Goal: Task Accomplishment & Management: Manage account settings

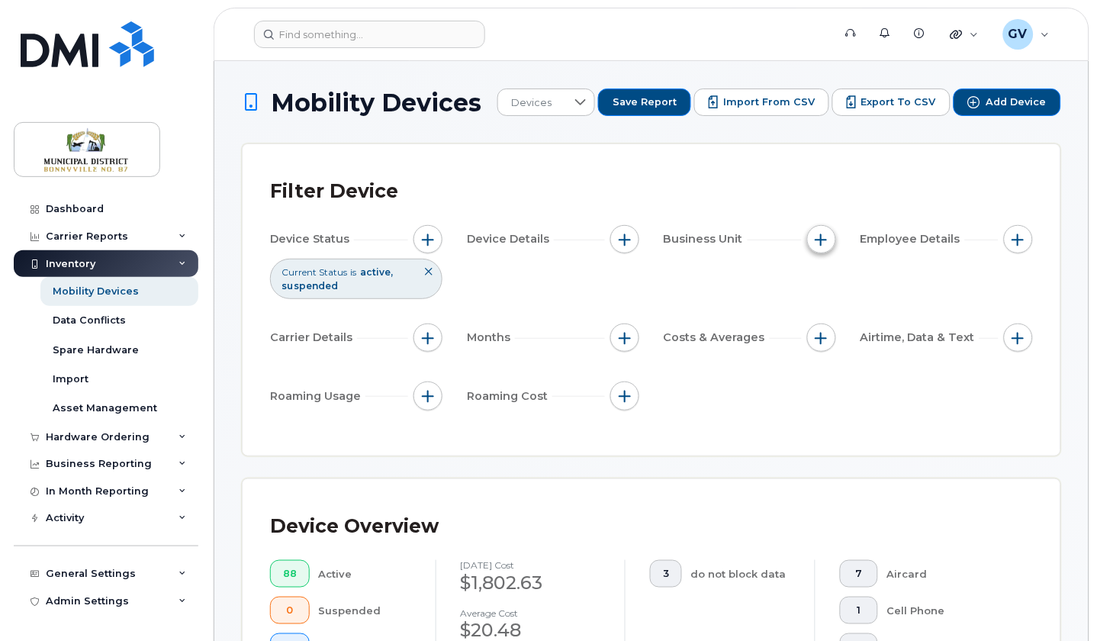
click at [822, 235] on span "button" at bounding box center [821, 239] width 12 height 12
click at [826, 308] on input "GL Account" at bounding box center [826, 310] width 12 height 12
checkbox input "true"
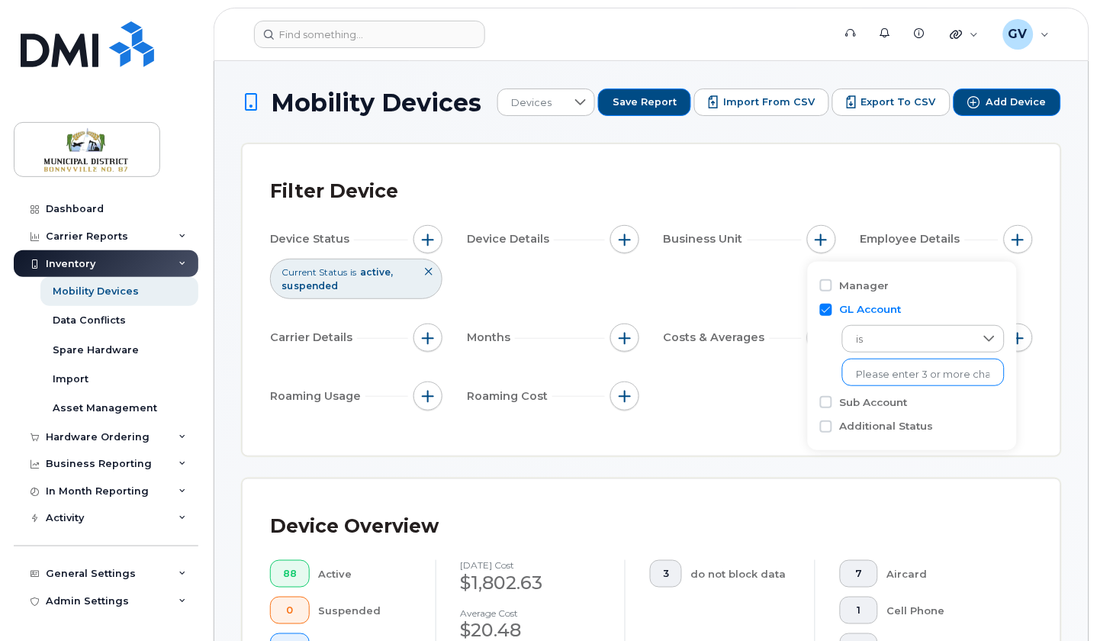
click at [931, 374] on input "text" at bounding box center [923, 375] width 133 height 14
type input "[PERSON_NAME]"
click at [1011, 402] on div "Device Status Current Status is active suspended Device Details Business Unit E…" at bounding box center [651, 320] width 763 height 191
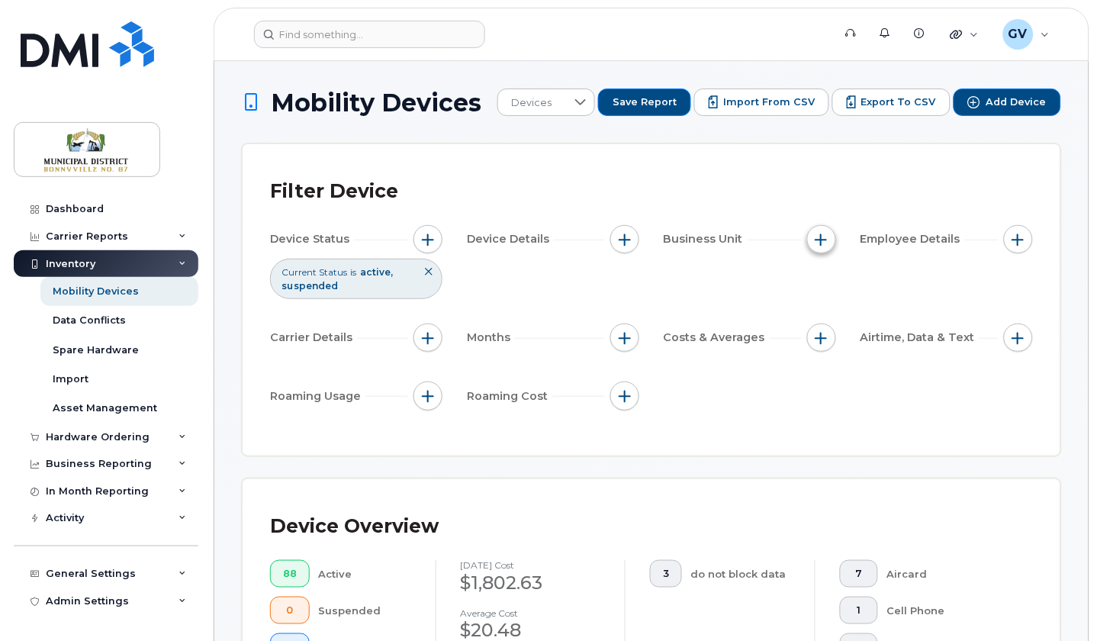
click at [825, 236] on span "button" at bounding box center [821, 239] width 12 height 12
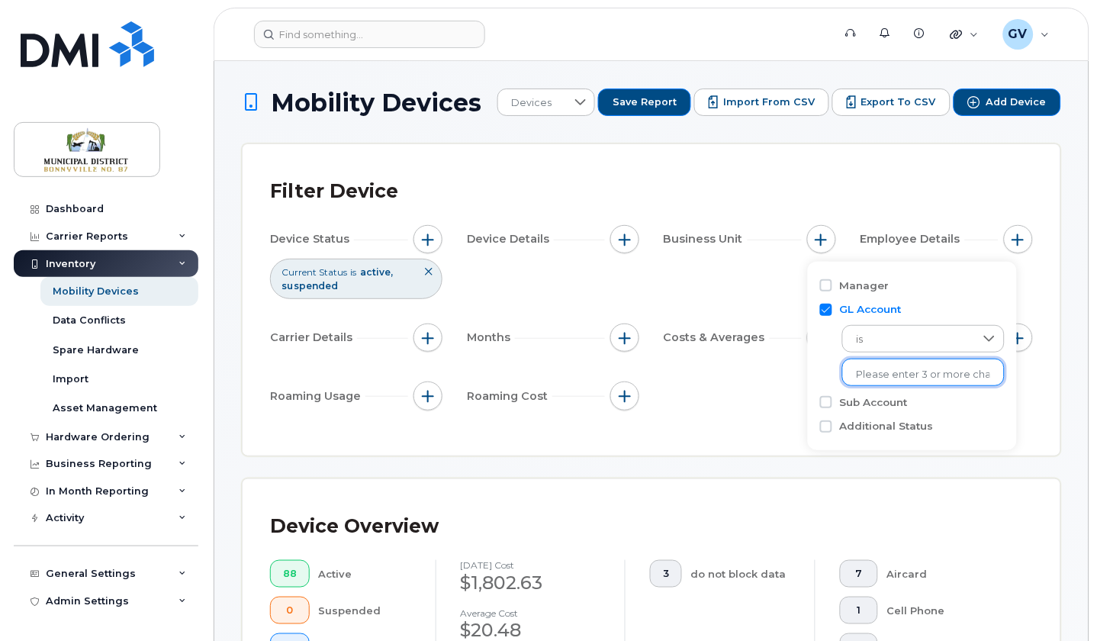
click at [911, 368] on input "text" at bounding box center [923, 375] width 133 height 14
type input "Mat"
click at [879, 408] on li "- Matt" at bounding box center [910, 405] width 137 height 28
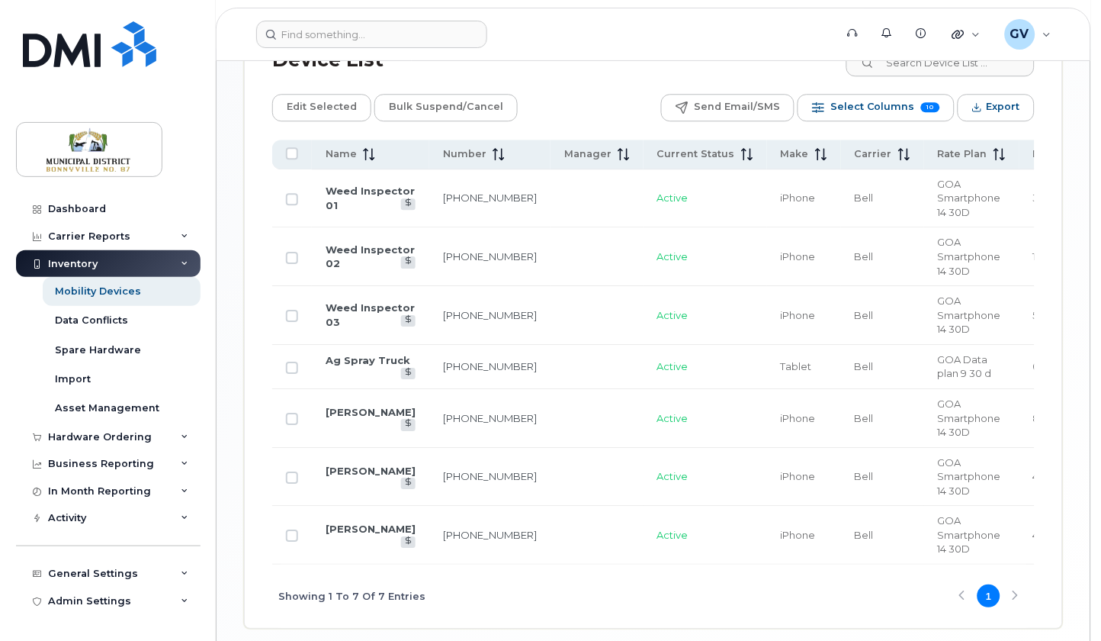
scroll to position [825, 0]
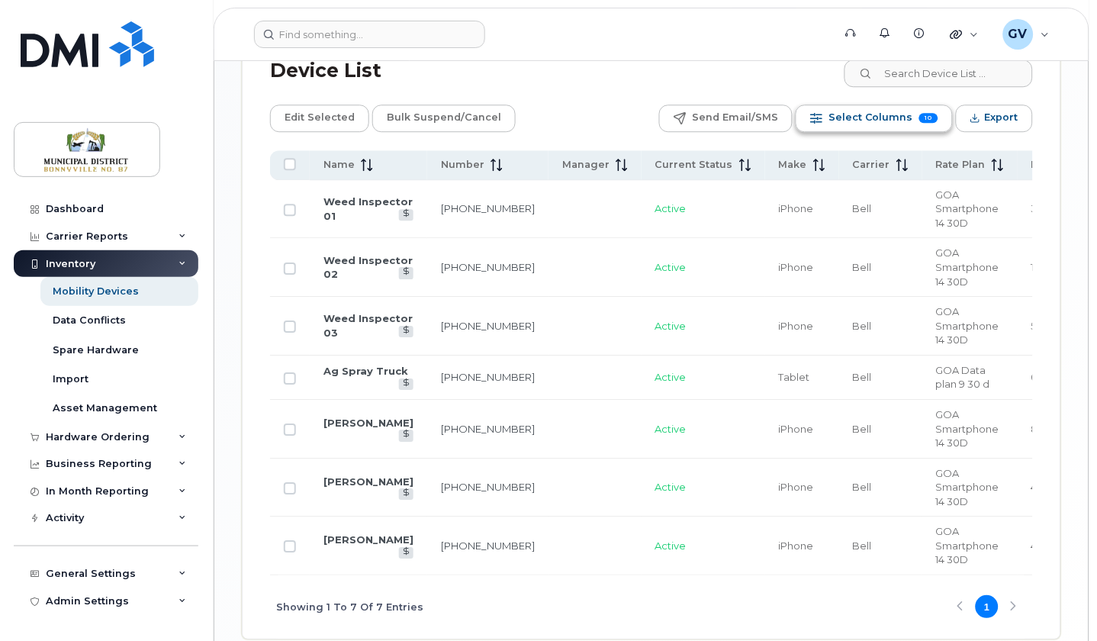
click at [905, 121] on span "Select Columns" at bounding box center [870, 117] width 85 height 23
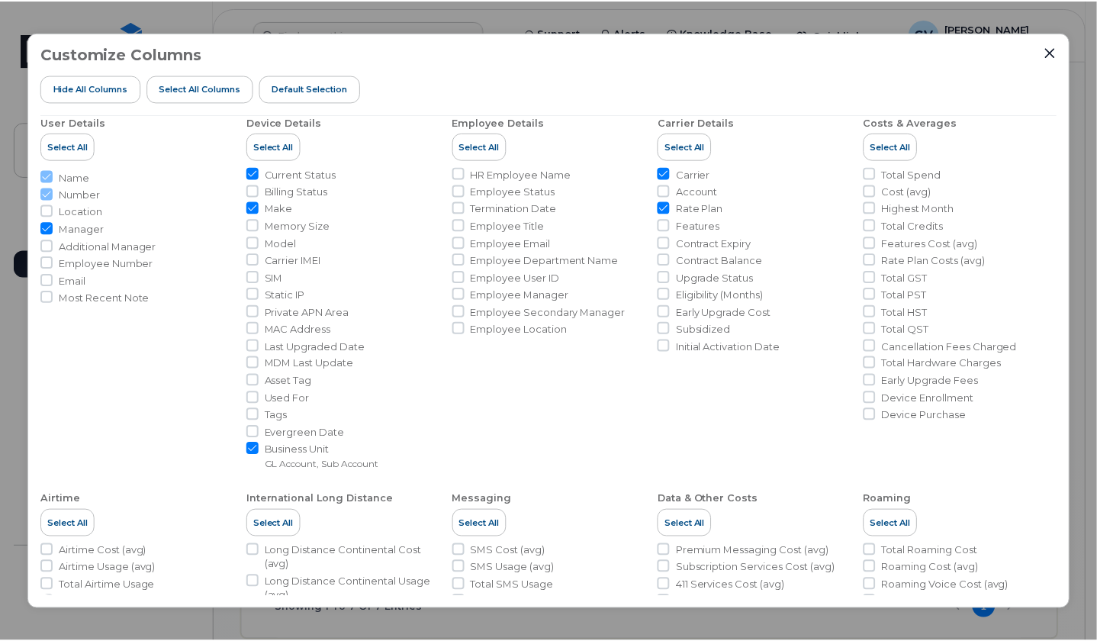
scroll to position [0, 0]
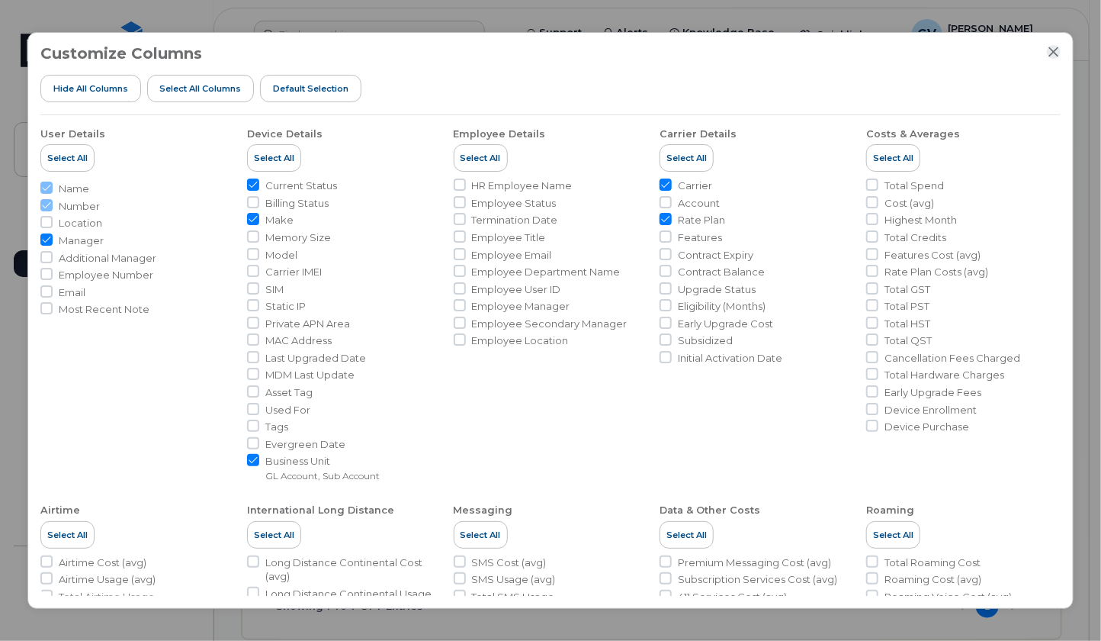
click at [1052, 51] on icon "Close" at bounding box center [1054, 52] width 12 height 12
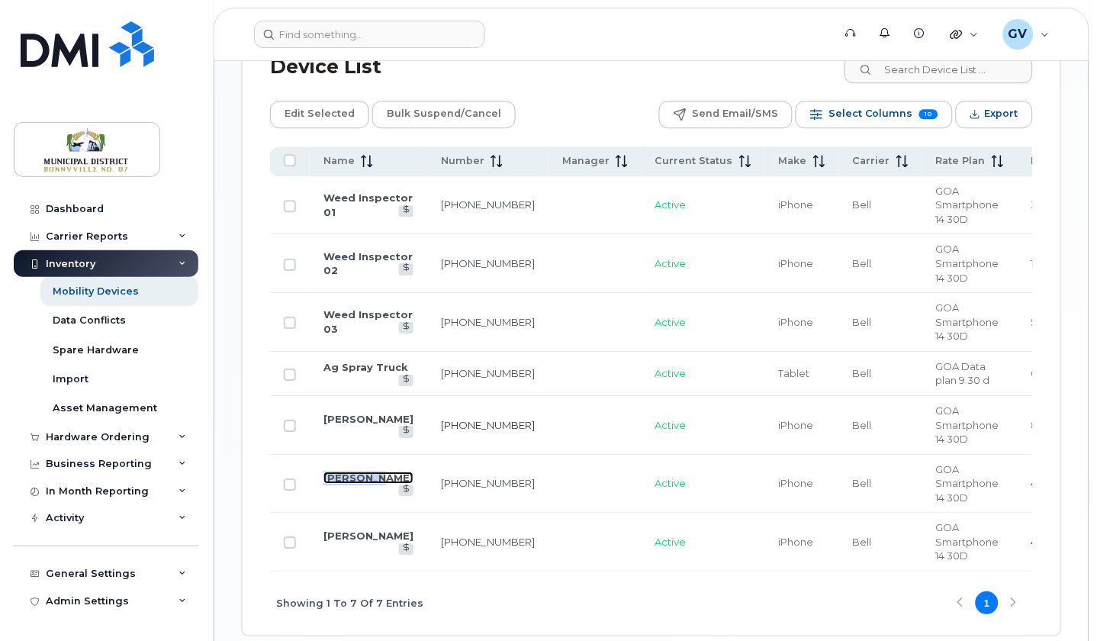
scroll to position [879, 0]
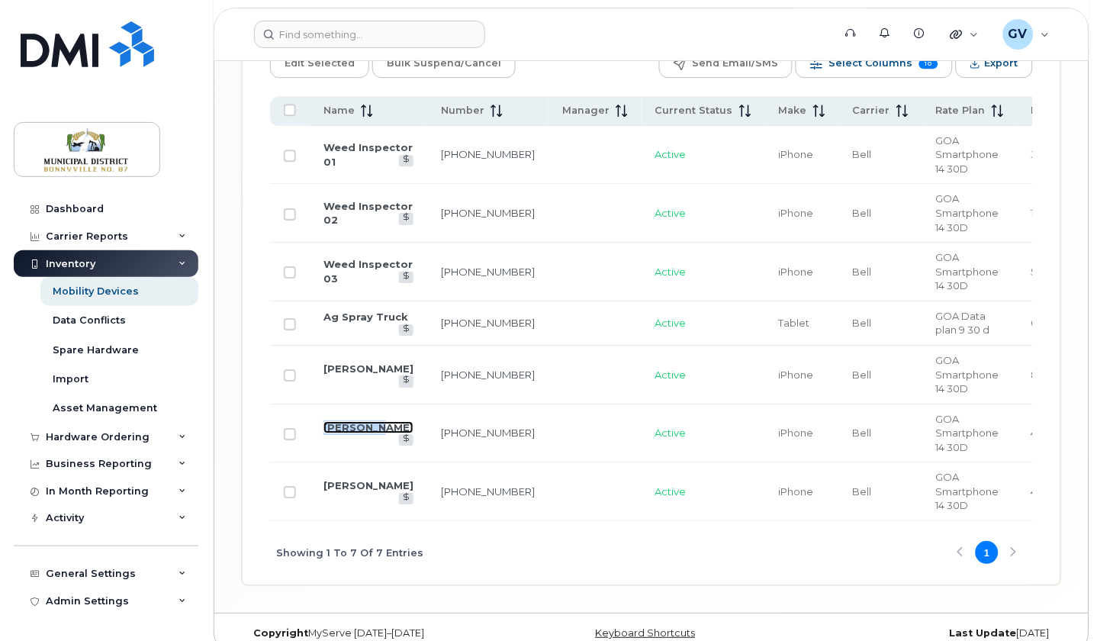
drag, startPoint x: 432, startPoint y: 526, endPoint x: 594, endPoint y: 538, distance: 162.2
click at [594, 538] on div "Showing 1 To 7 Of 7 Entries 1" at bounding box center [651, 552] width 763 height 63
drag, startPoint x: 600, startPoint y: 527, endPoint x: 641, endPoint y: 528, distance: 41.2
click at [641, 528] on div "Showing 1 To 7 Of 7 Entries 1" at bounding box center [651, 552] width 763 height 63
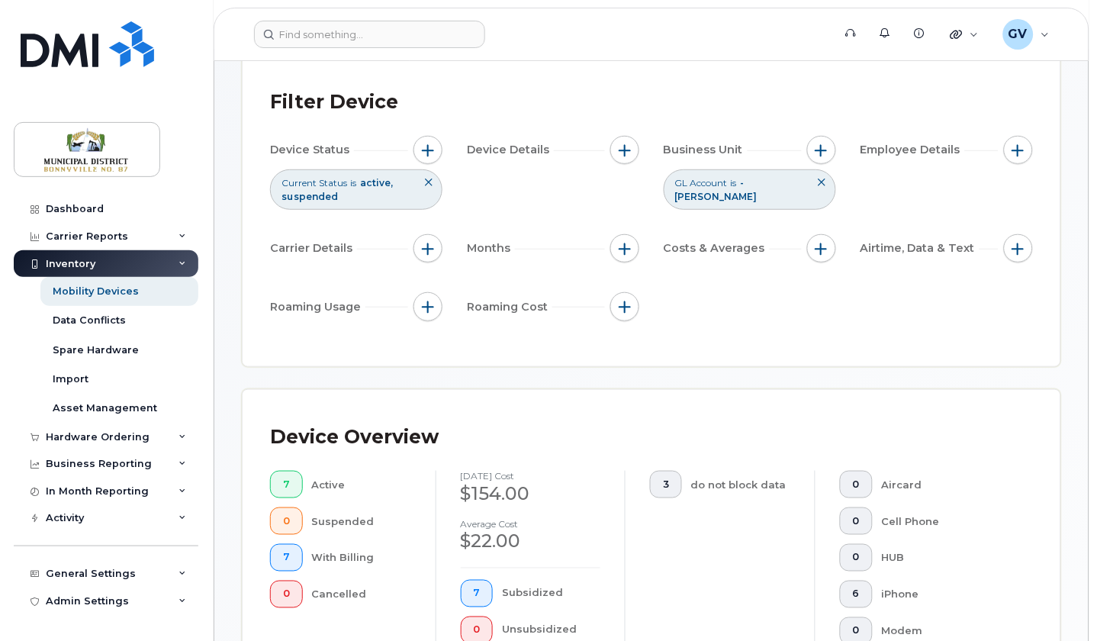
scroll to position [0, 0]
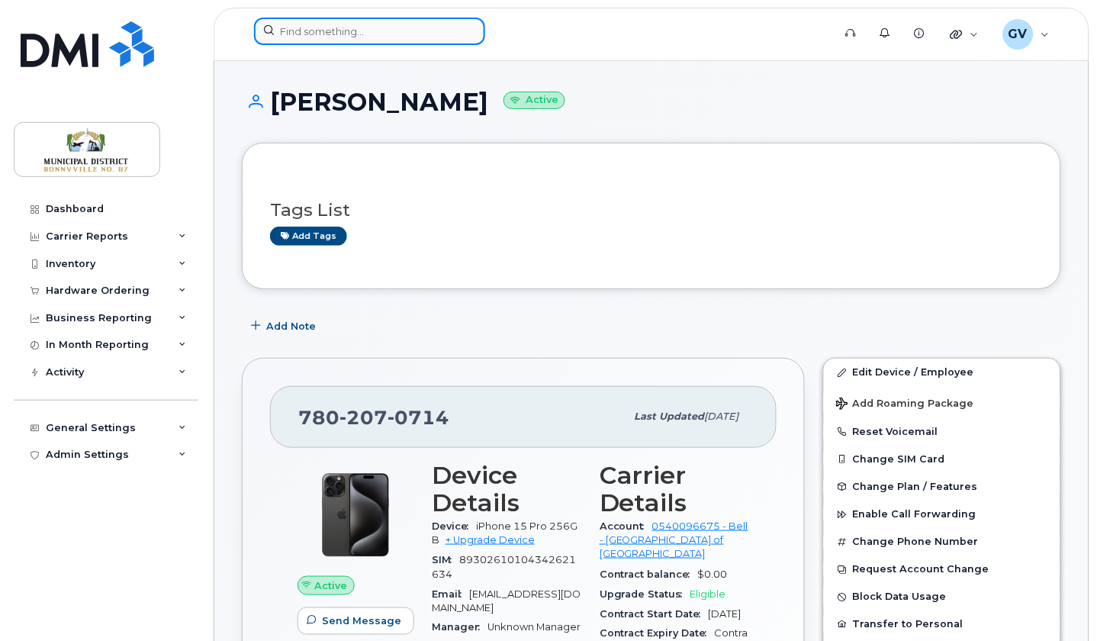
click at [340, 27] on input at bounding box center [369, 31] width 231 height 27
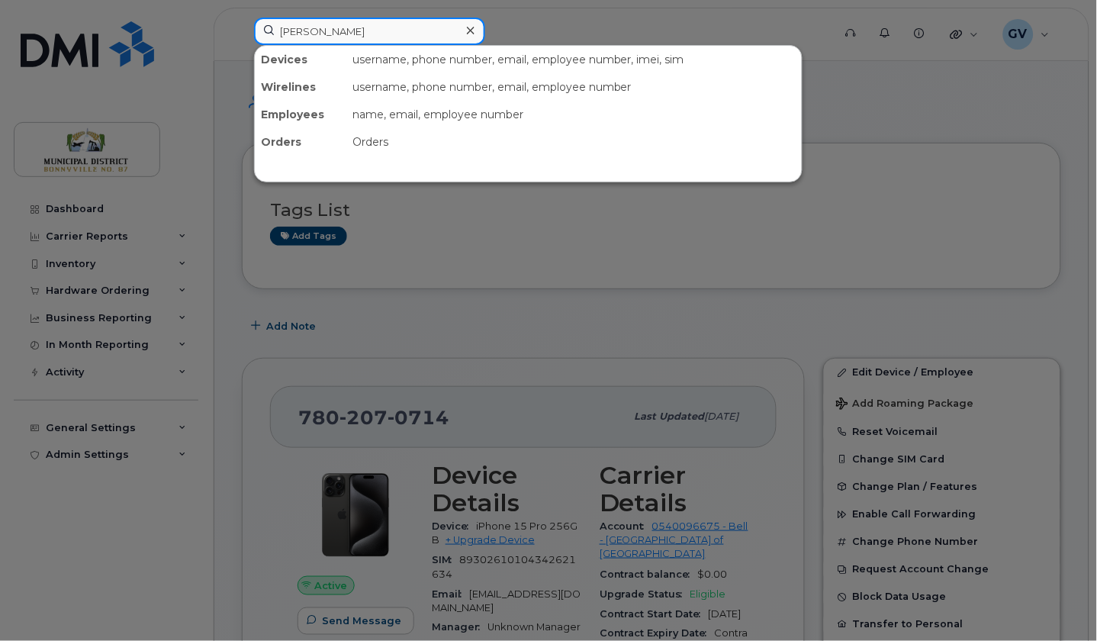
type input "[PERSON_NAME]"
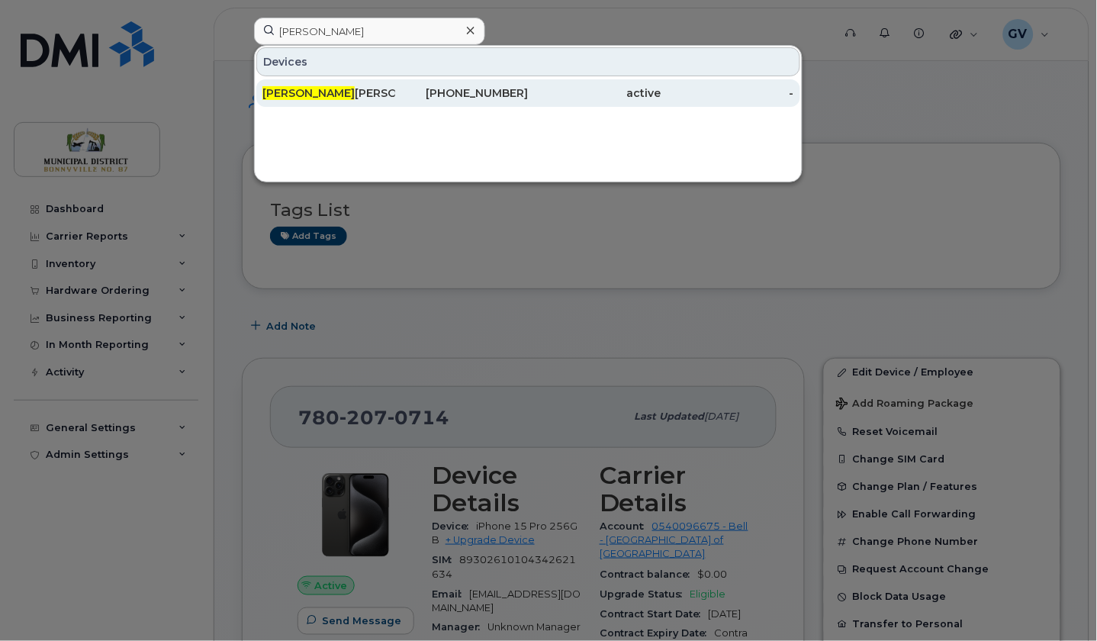
click at [339, 98] on div "[PERSON_NAME]" at bounding box center [328, 92] width 133 height 15
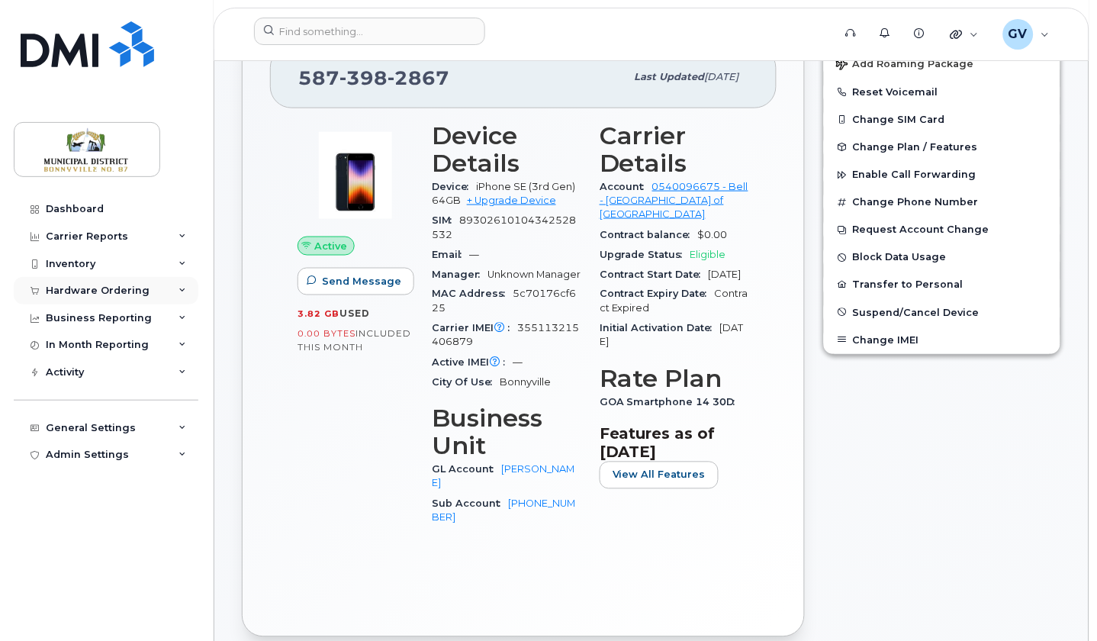
scroll to position [186, 0]
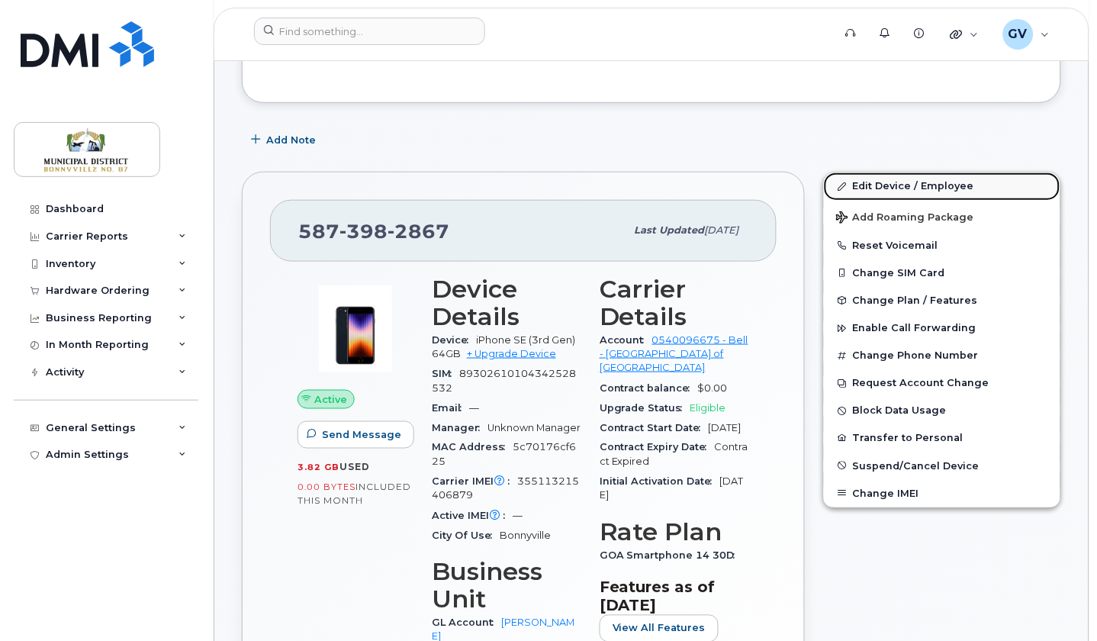
click at [889, 188] on link "Edit Device / Employee" at bounding box center [942, 185] width 236 height 27
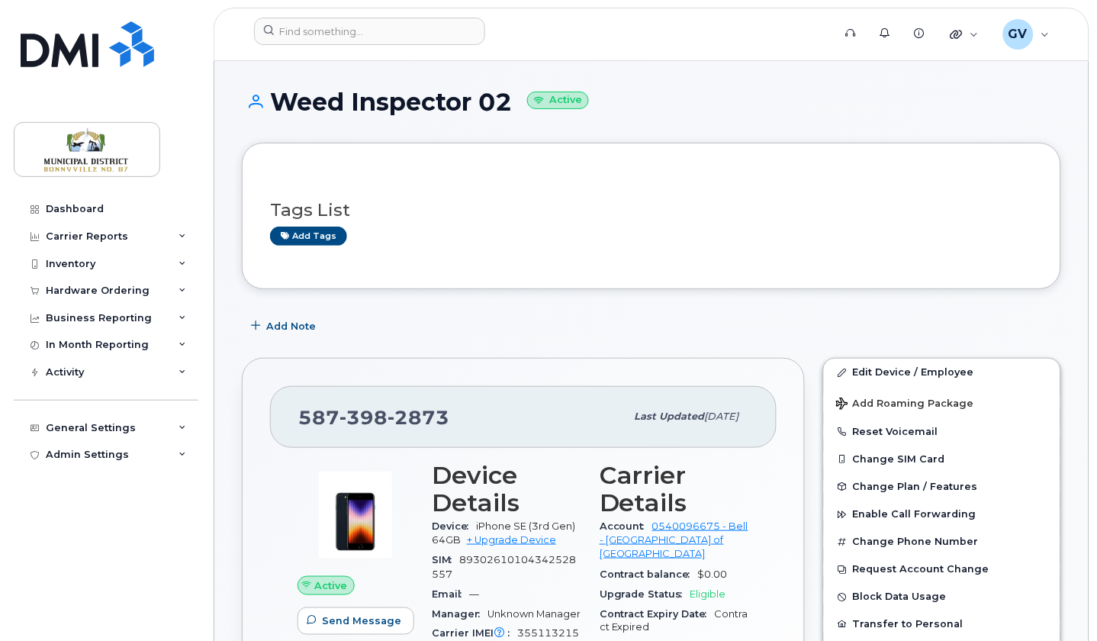
drag, startPoint x: 513, startPoint y: 99, endPoint x: 274, endPoint y: 109, distance: 238.9
click at [274, 109] on h1 "Weed Inspector 02 Active" at bounding box center [651, 101] width 819 height 27
copy h1 "Weed Inspector 02"
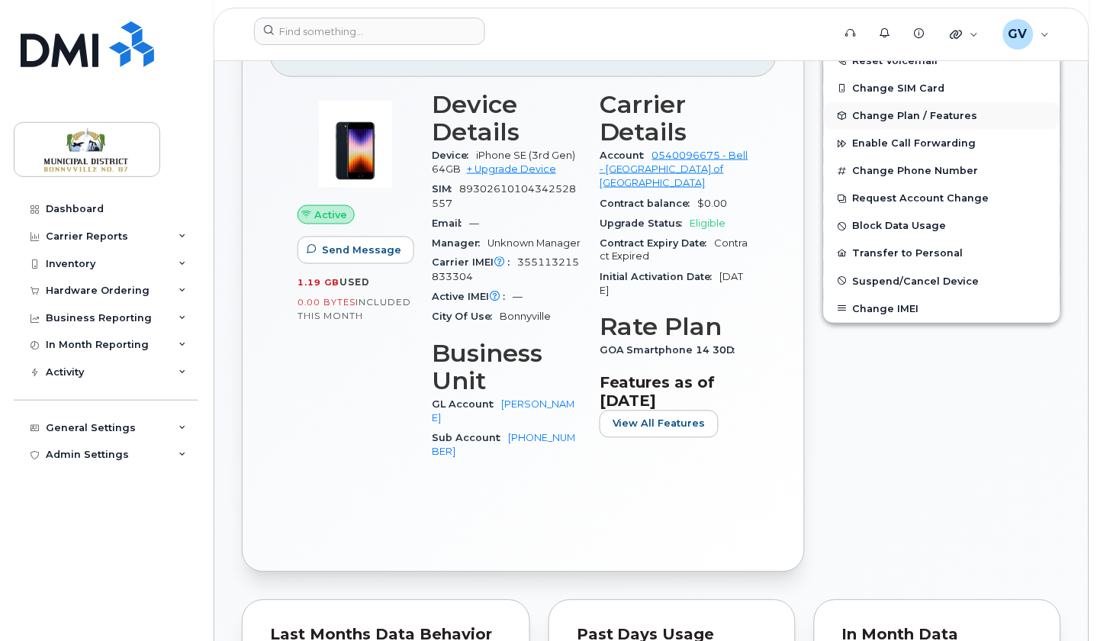
scroll to position [281, 0]
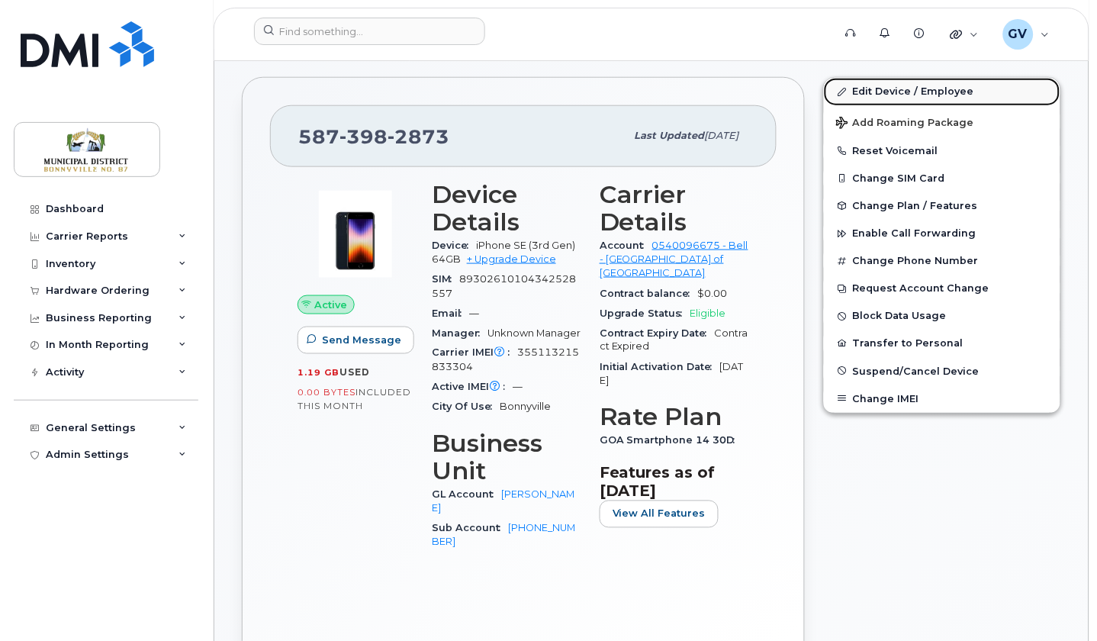
click at [916, 88] on link "Edit Device / Employee" at bounding box center [942, 91] width 236 height 27
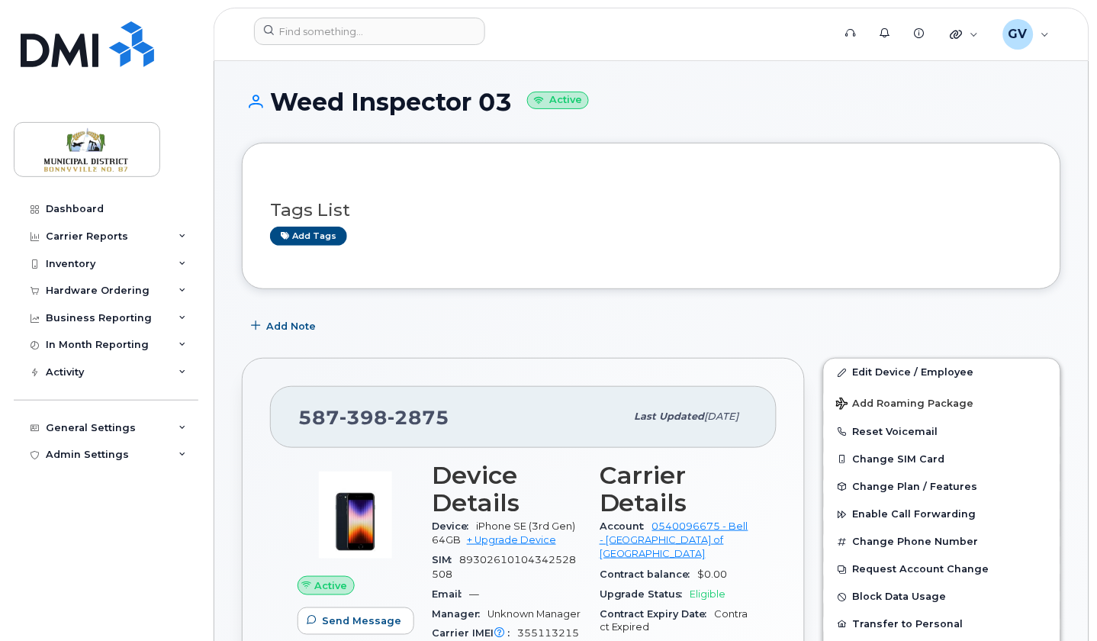
drag, startPoint x: 275, startPoint y: 96, endPoint x: 513, endPoint y: 94, distance: 238.7
click at [514, 91] on h1 "Weed Inspector 03 Active" at bounding box center [651, 101] width 819 height 27
copy h1 "Weed Inspector 03"
click at [908, 368] on link "Edit Device / Employee" at bounding box center [942, 371] width 236 height 27
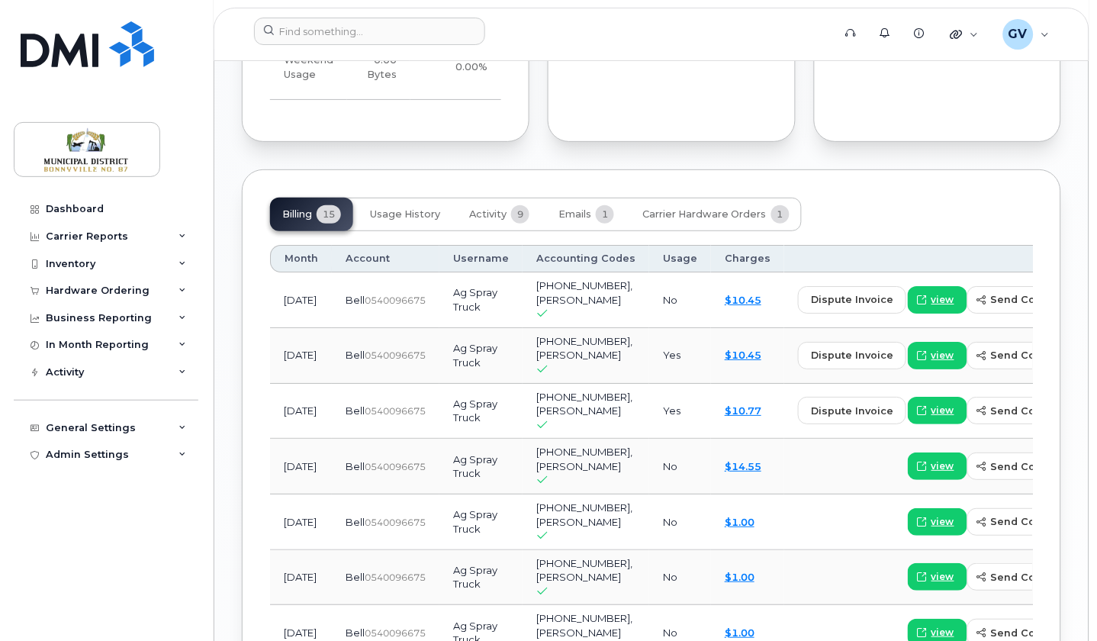
scroll to position [1335, 0]
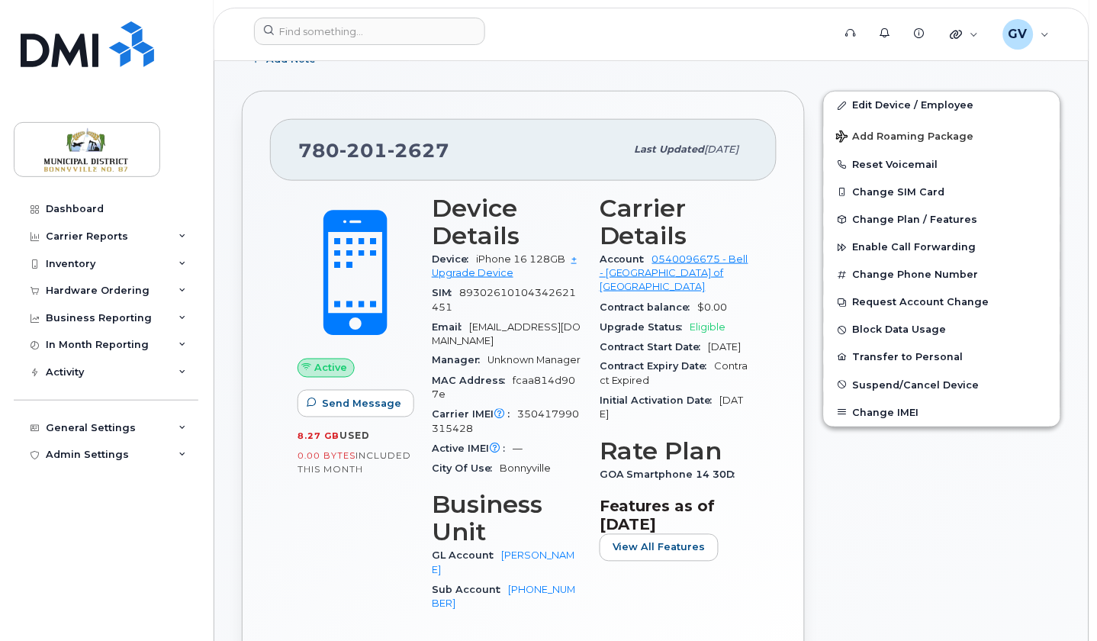
scroll to position [432, 0]
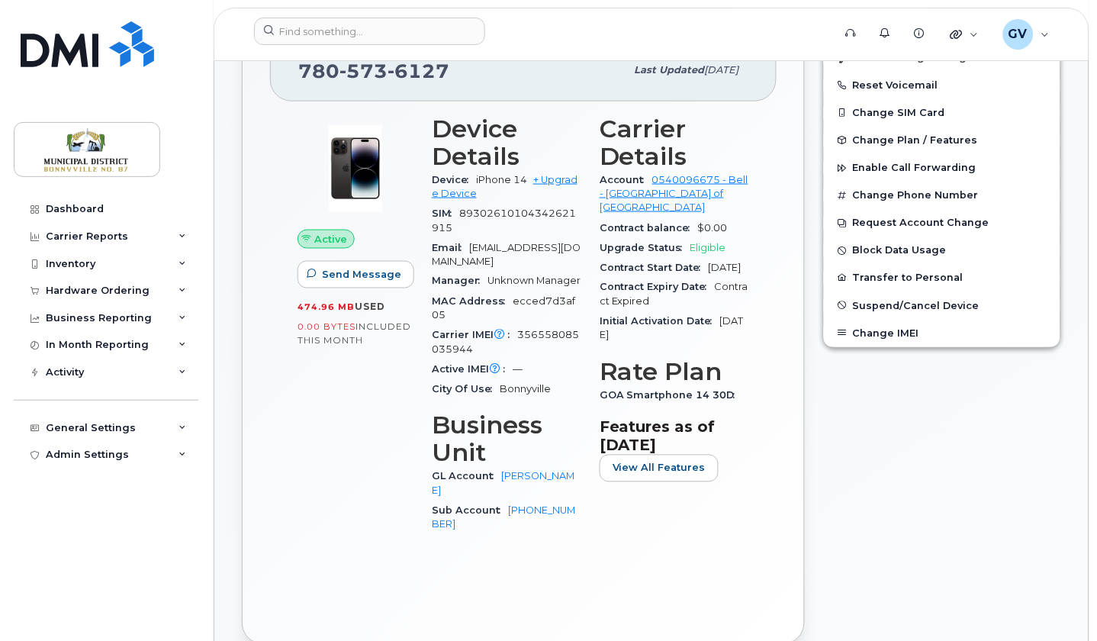
scroll to position [151, 0]
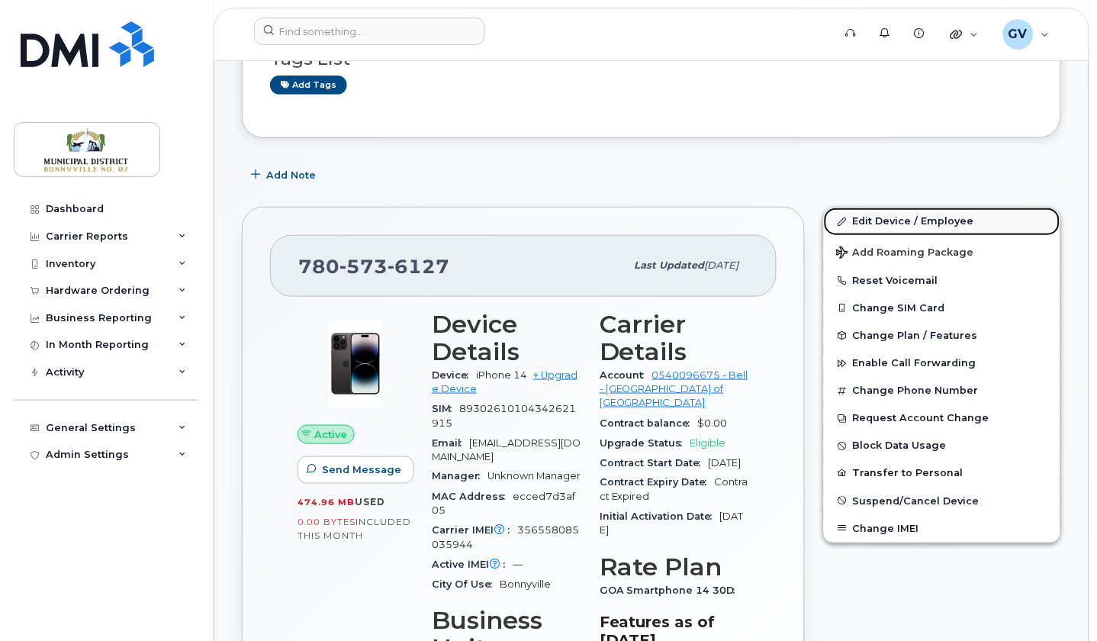
click at [890, 220] on link "Edit Device / Employee" at bounding box center [942, 220] width 236 height 27
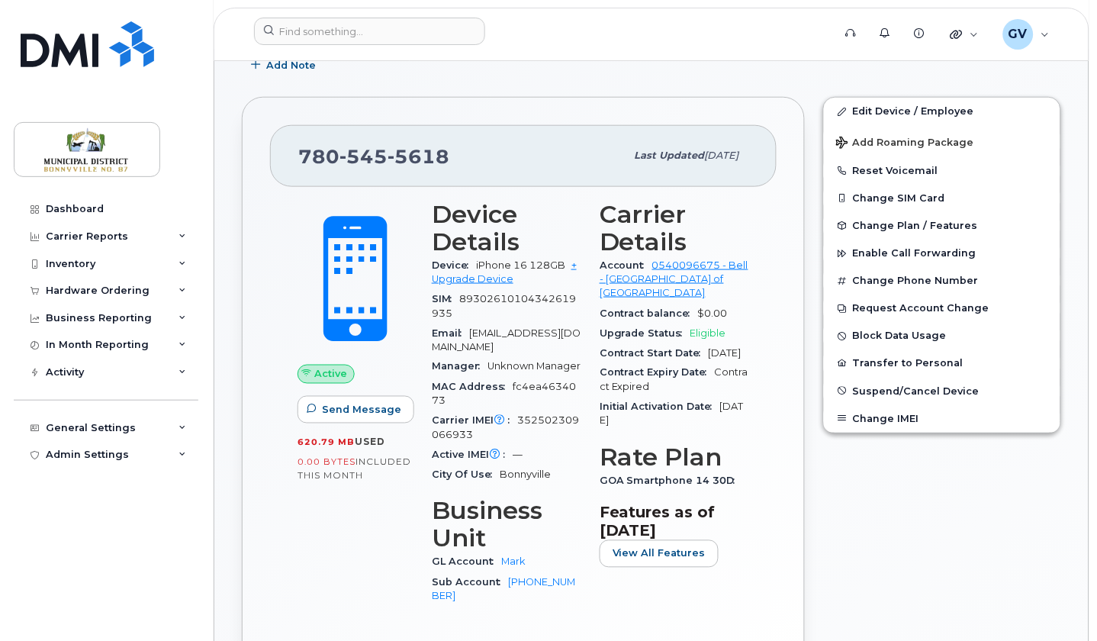
scroll to position [348, 0]
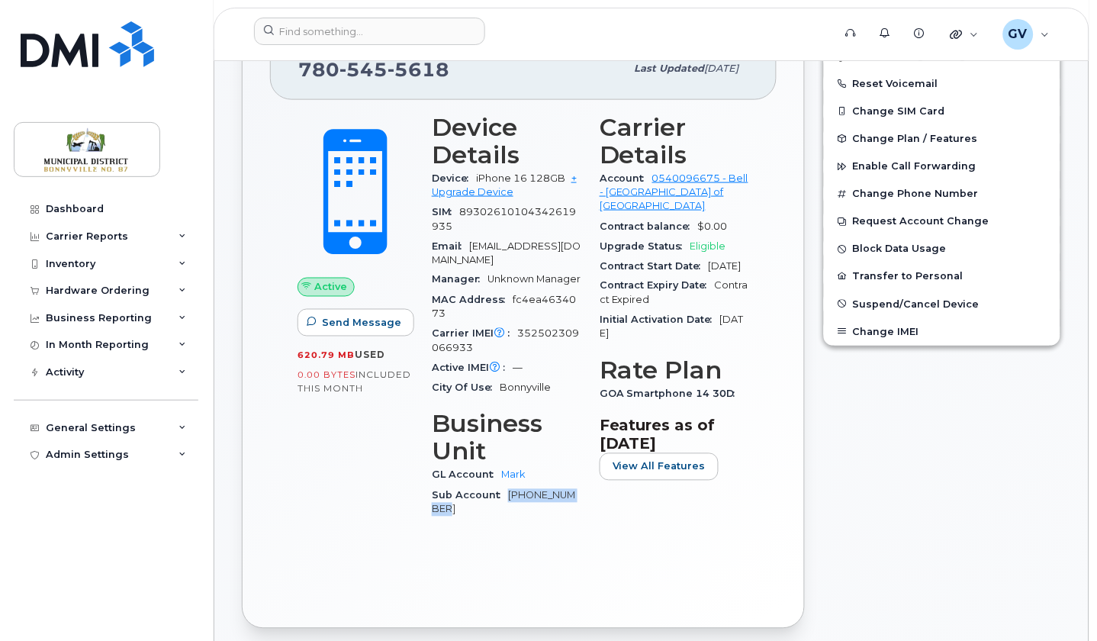
drag, startPoint x: 470, startPoint y: 521, endPoint x: 509, endPoint y: 513, distance: 40.4
click at [509, 513] on div "Sub Account 2215-13-00-00" at bounding box center [506, 503] width 149 height 34
copy link "[PHONE_NUMBER]"
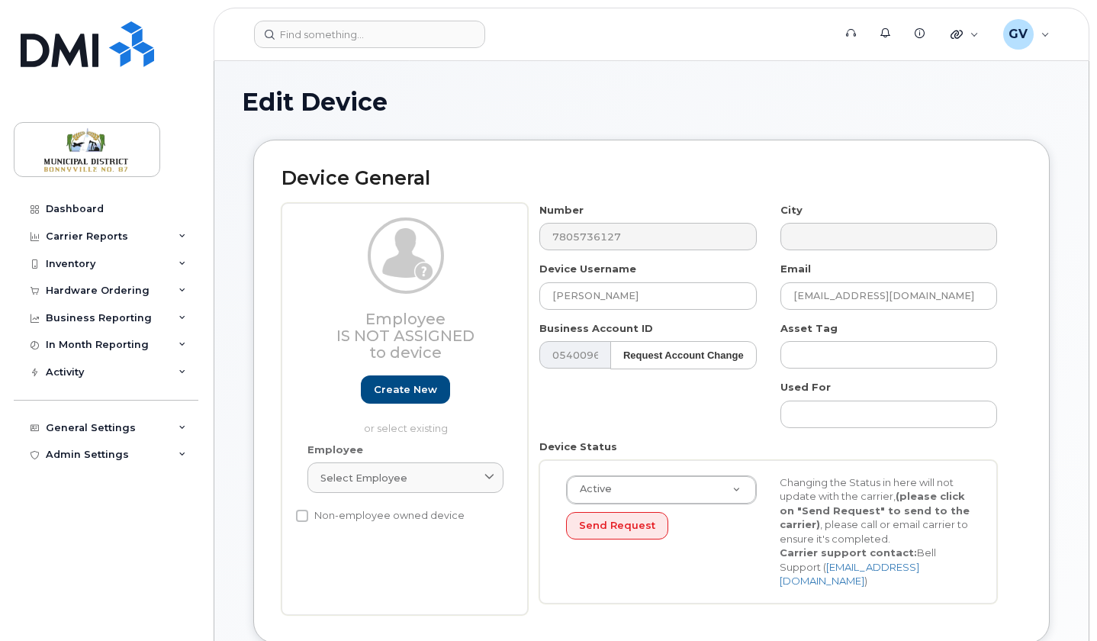
select select "1970970"
select select "1970986"
click at [627, 328] on label "Business Account ID" at bounding box center [596, 328] width 114 height 14
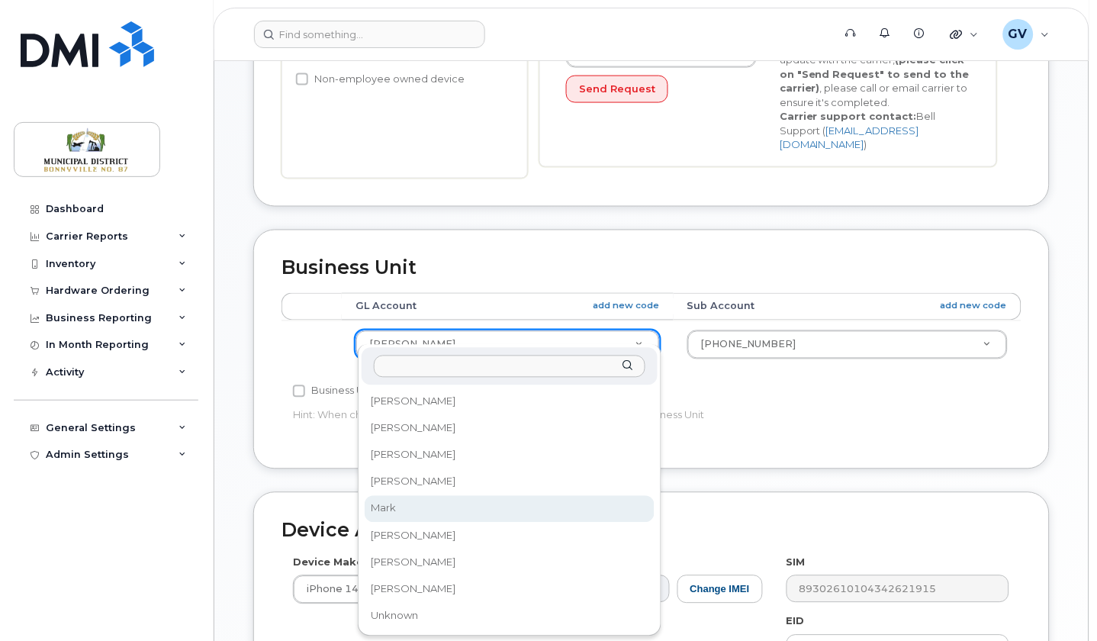
select select "1970968"
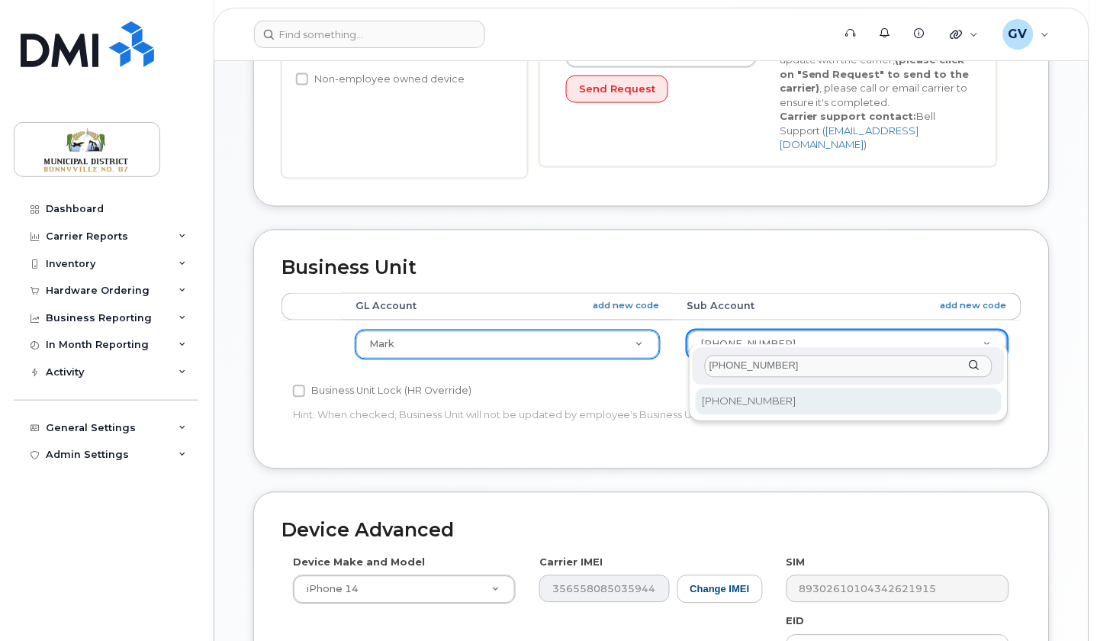
type input "2215-13-00-00"
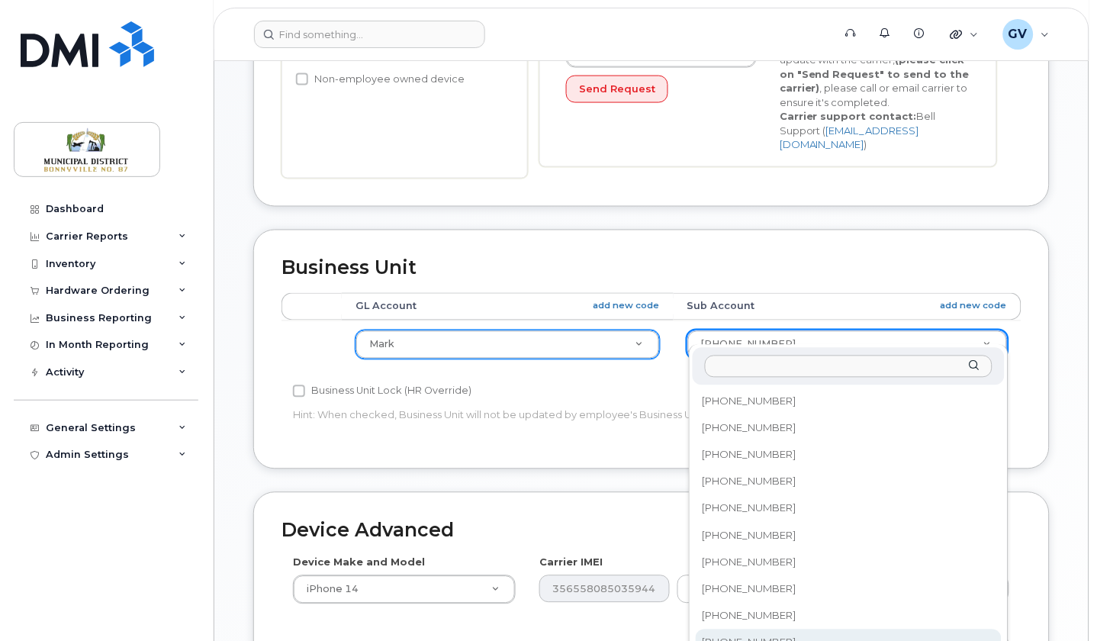
paste input "2215-13-00-00"
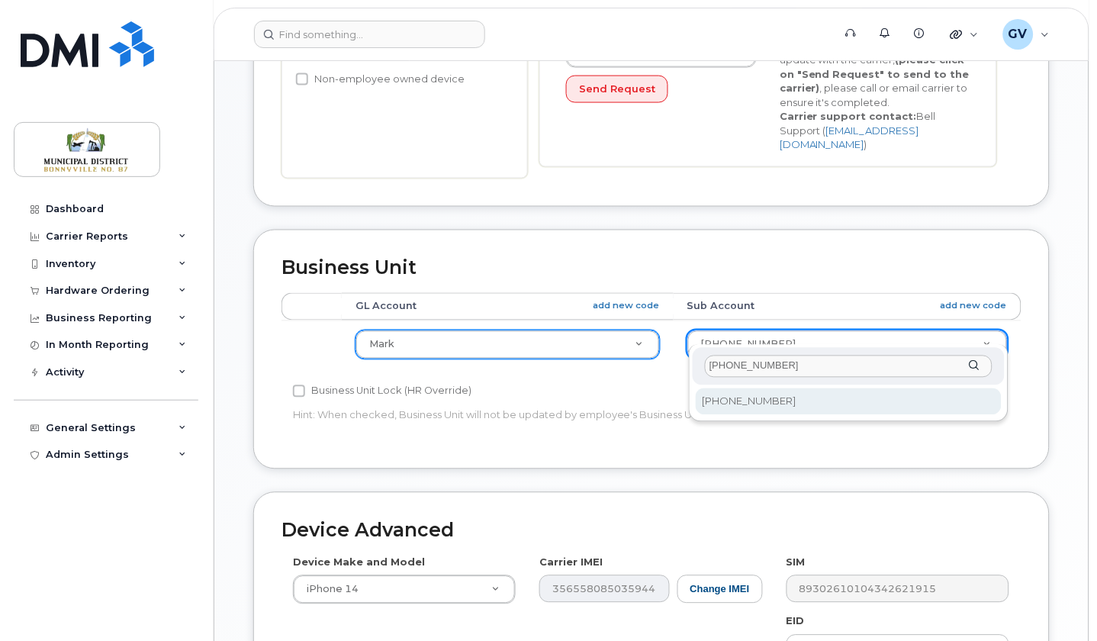
type input "2215-13-00-00"
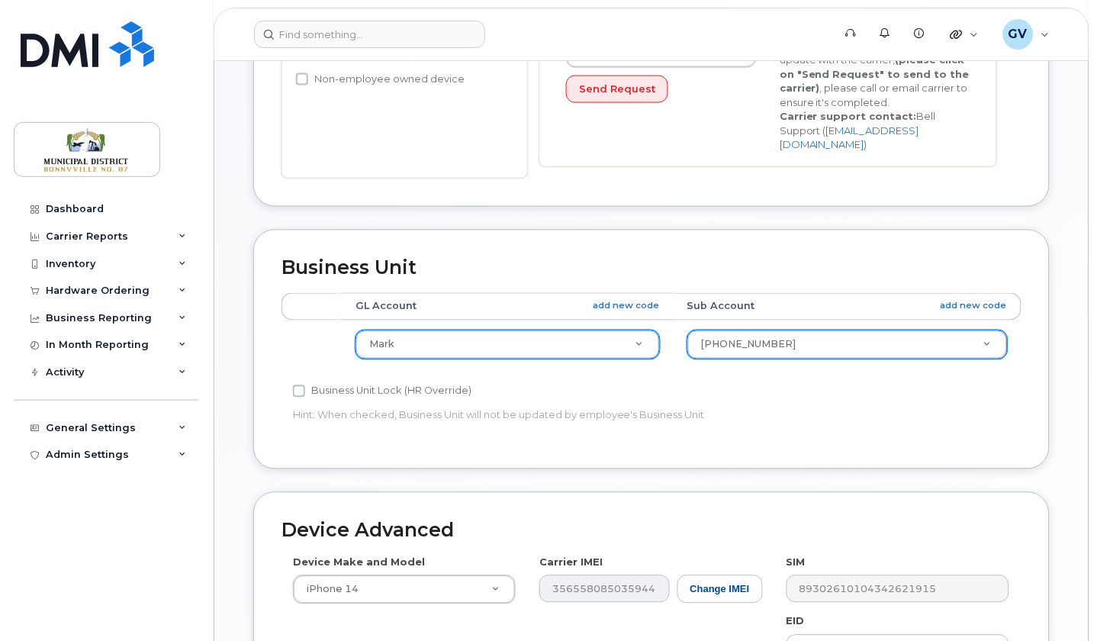
click at [821, 387] on div "Accounting Categories Rules GL Account add new code Sub Account add new code Ma…" at bounding box center [651, 367] width 740 height 149
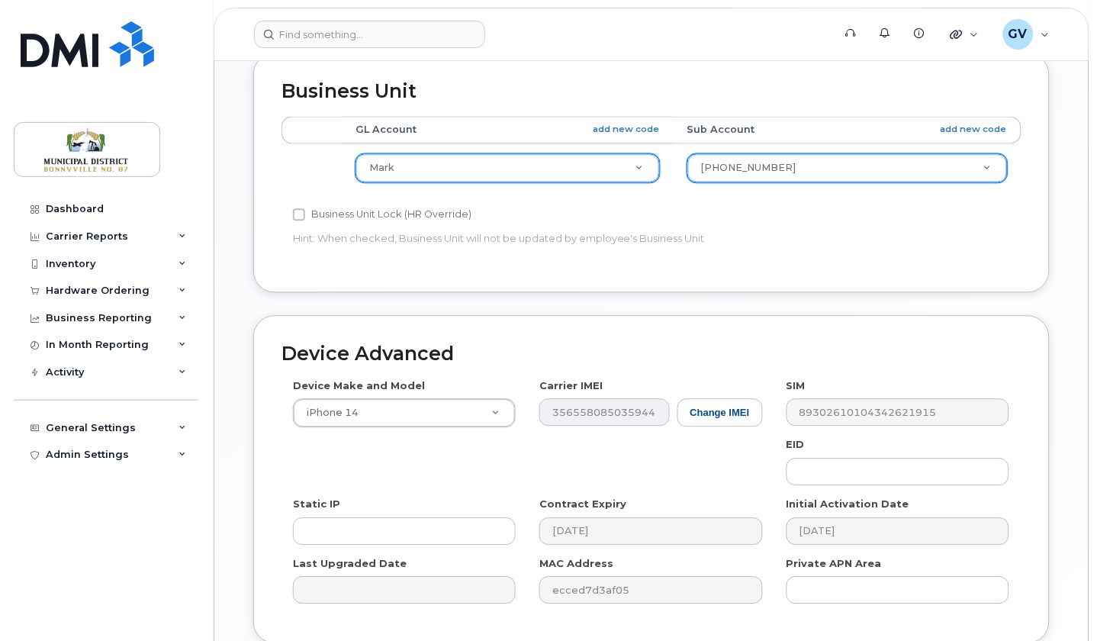
scroll to position [699, 0]
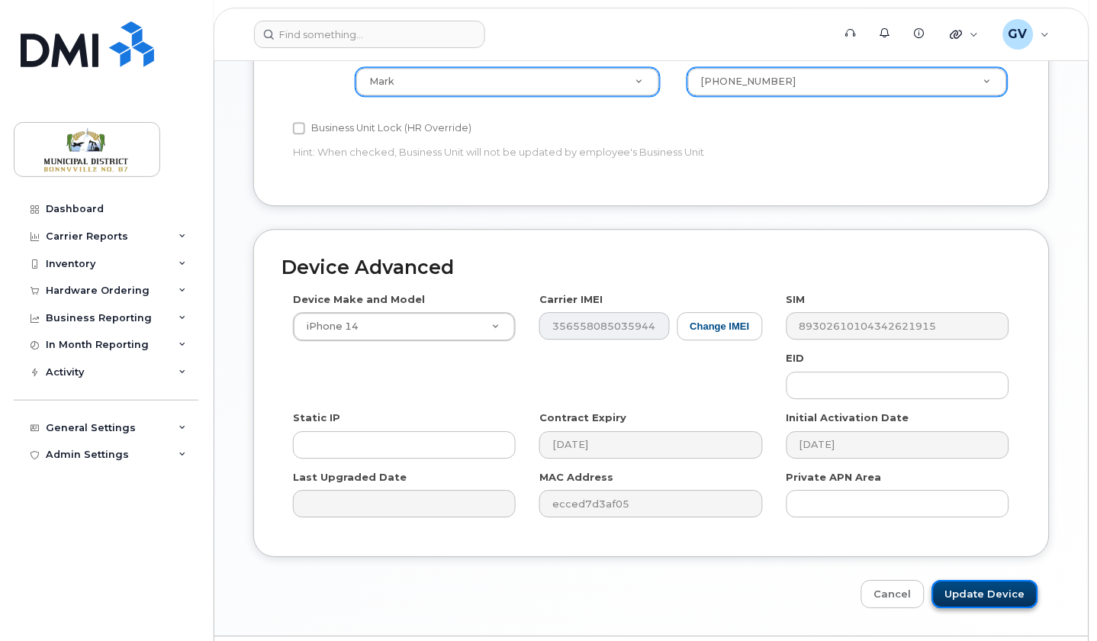
click at [992, 580] on input "Update Device" at bounding box center [985, 594] width 106 height 28
type input "Saving..."
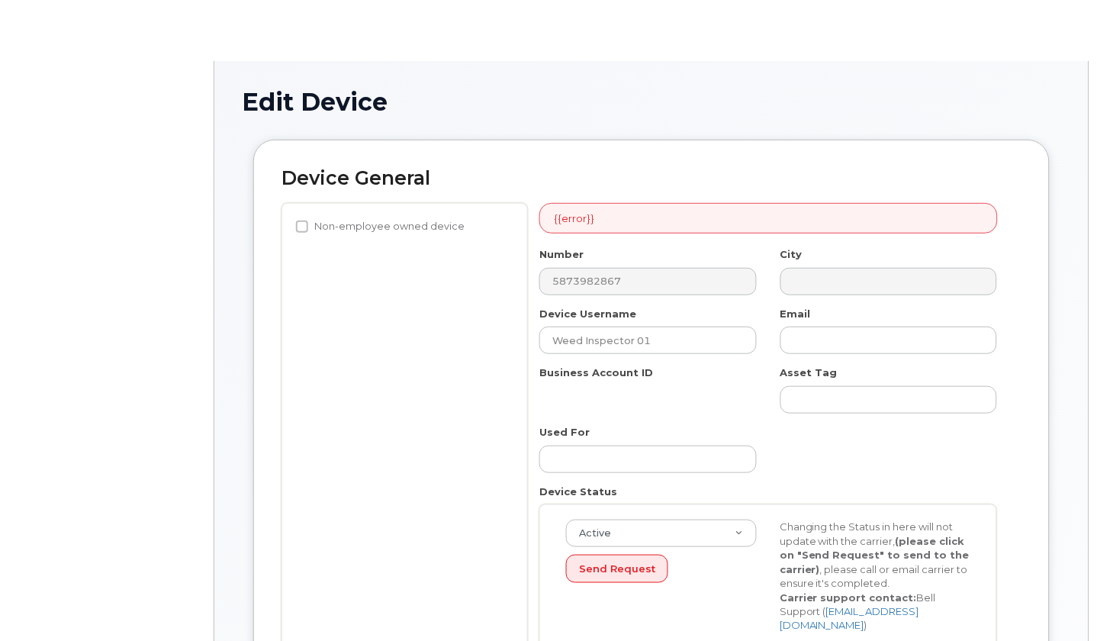
select select "1970970"
select select "1970989"
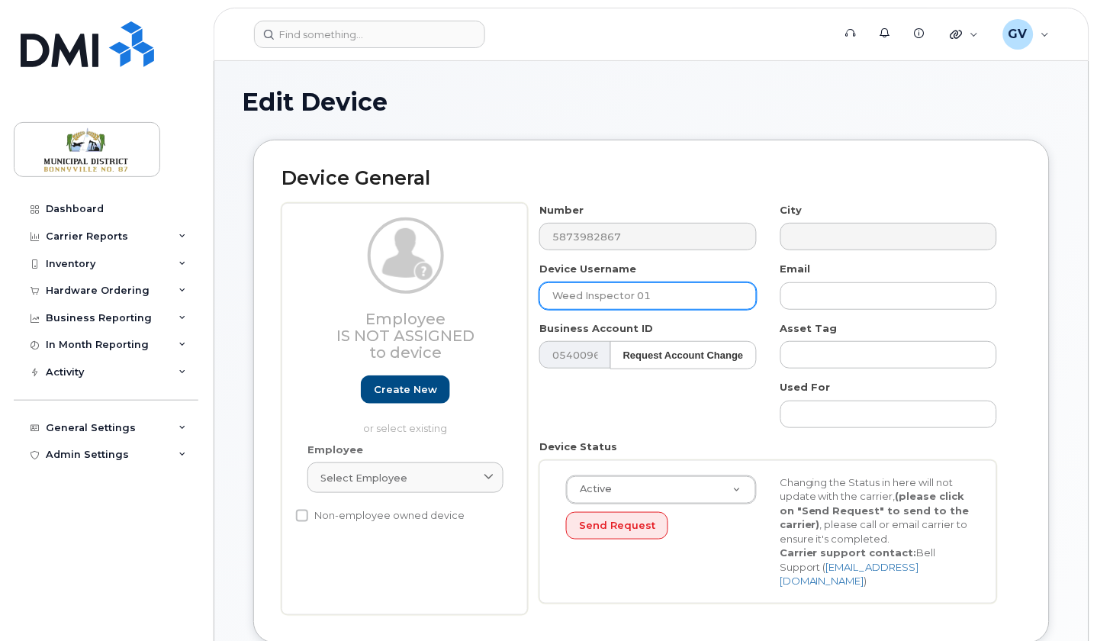
click at [677, 297] on input "Weed Inspector 01" at bounding box center [647, 295] width 217 height 27
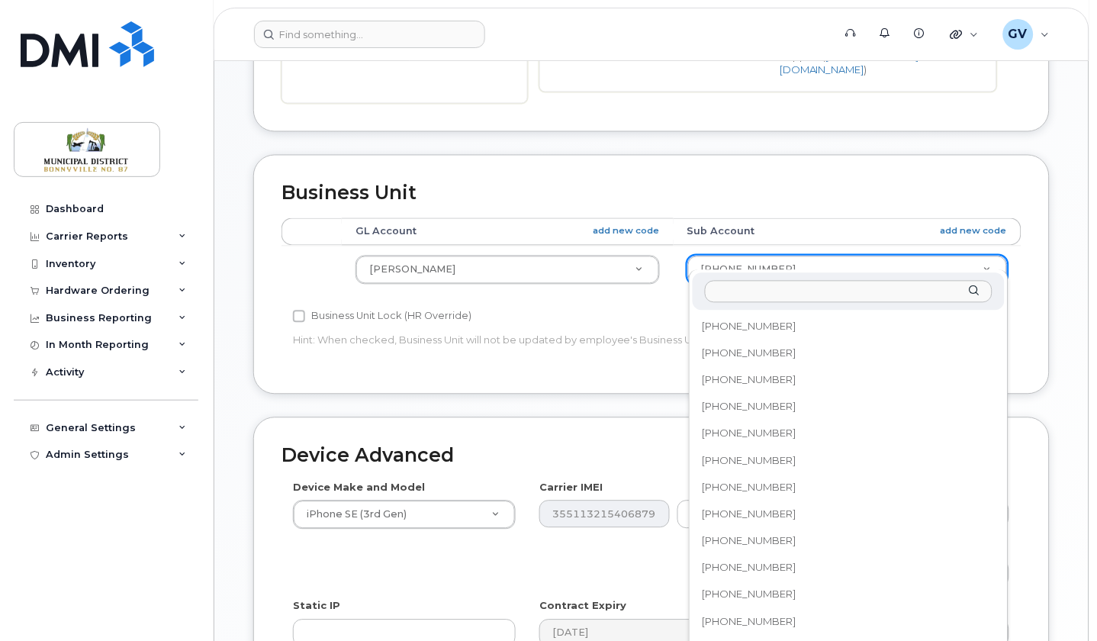
scroll to position [95, 0]
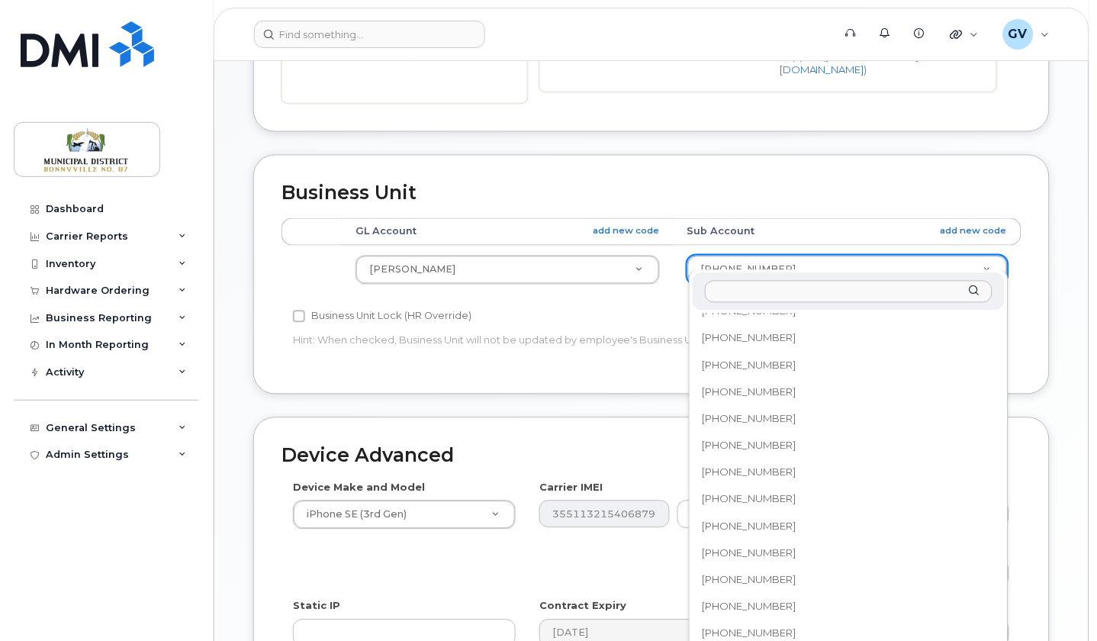
click at [805, 295] on input "text" at bounding box center [849, 292] width 288 height 22
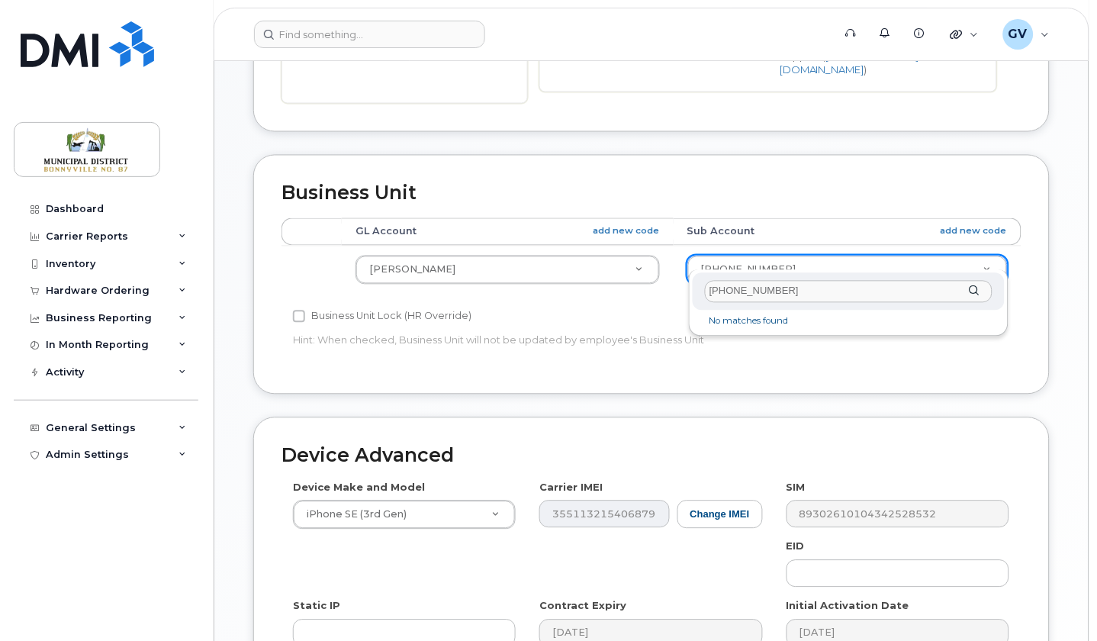
scroll to position [0, 0]
type input "[PHONE_NUMBER]"
click at [777, 323] on li "No matches found" at bounding box center [849, 321] width 306 height 16
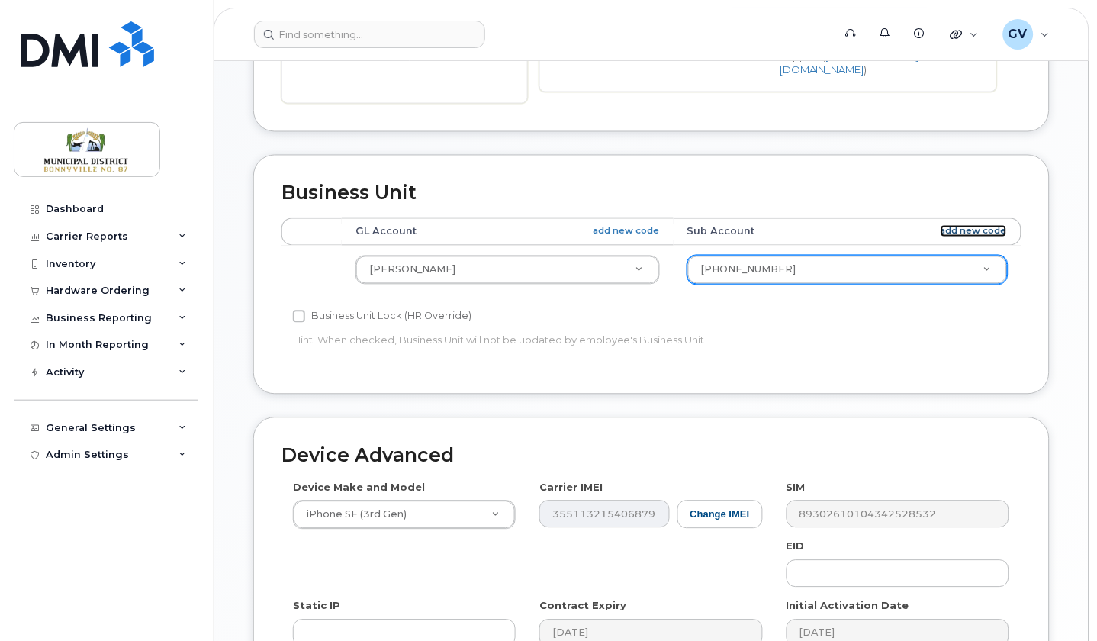
click at [988, 225] on link "add new code" at bounding box center [973, 231] width 66 height 13
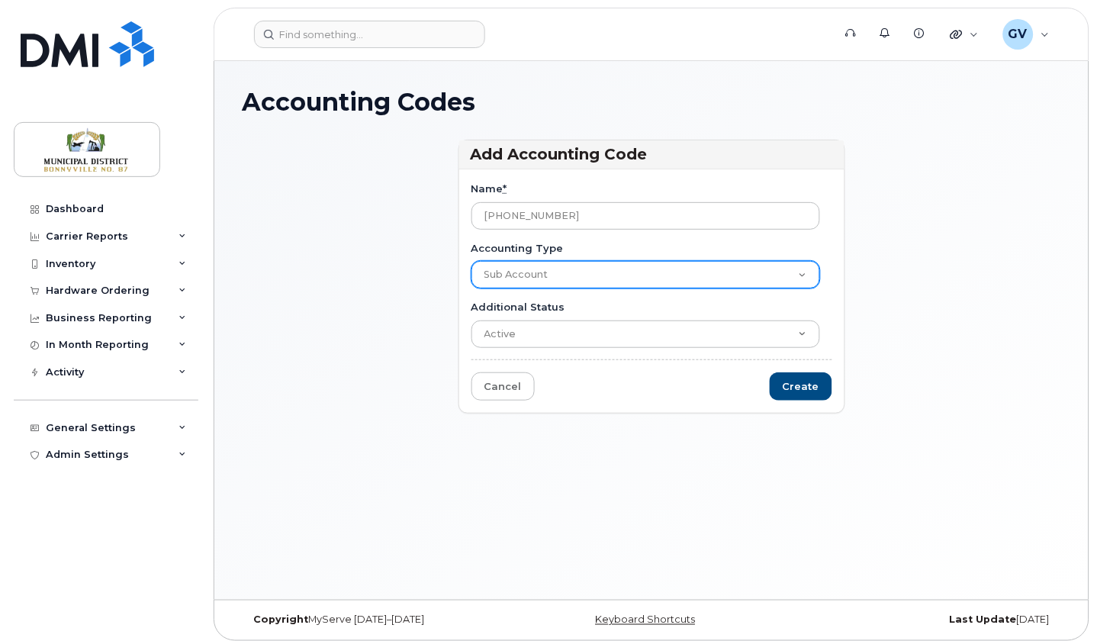
type input "[PHONE_NUMBER]"
click at [655, 265] on select "GL Account Sub Account" at bounding box center [645, 274] width 349 height 27
click at [471, 261] on select "GL Account Sub Account" at bounding box center [645, 274] width 349 height 27
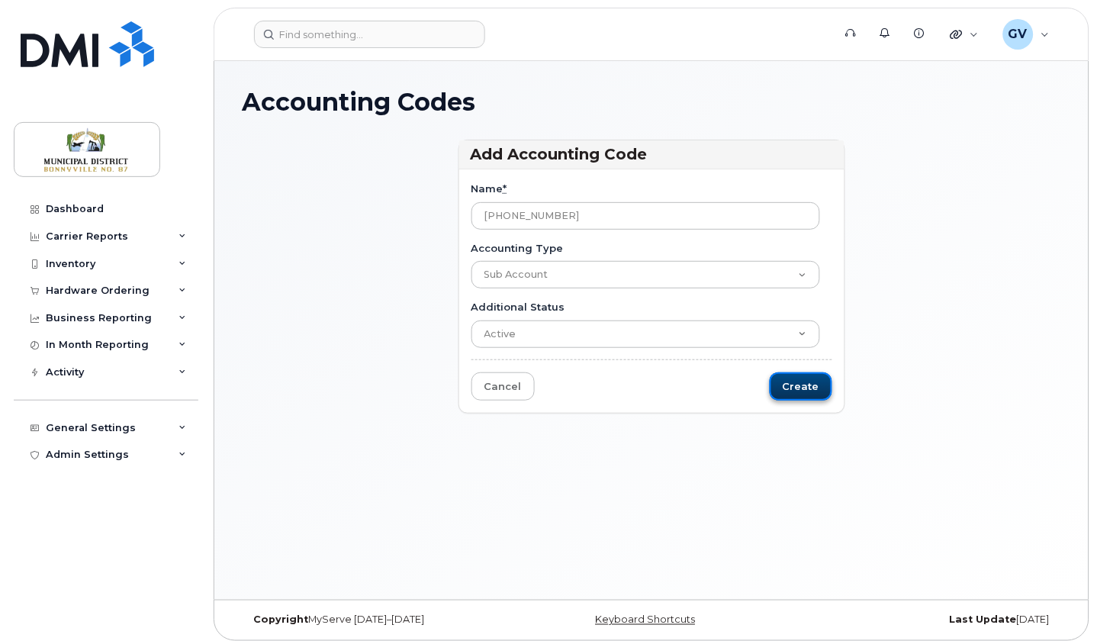
click at [805, 386] on input "Create" at bounding box center [801, 386] width 63 height 28
type input "Saving..."
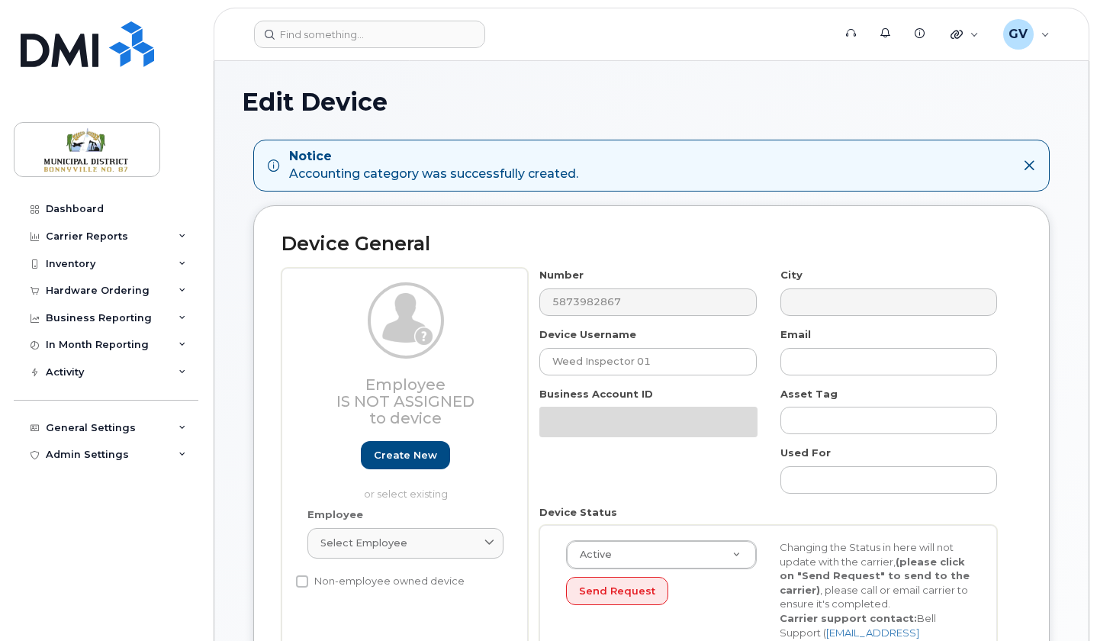
select select "1970970"
select select "1970989"
click at [992, 244] on h2 "Device General" at bounding box center [651, 243] width 740 height 21
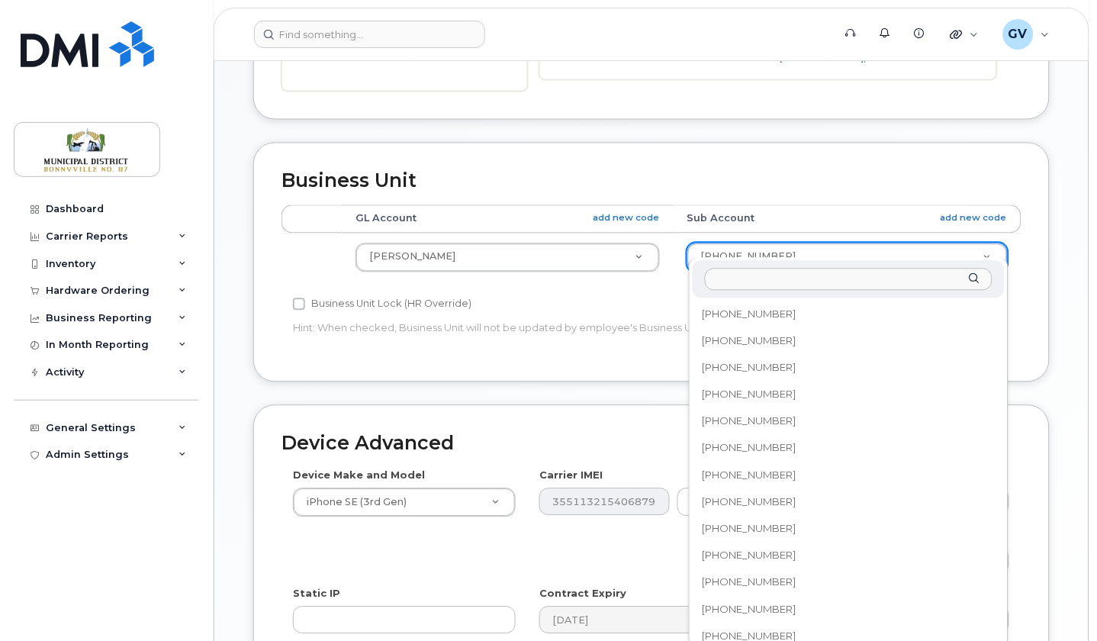
scroll to position [121, 0]
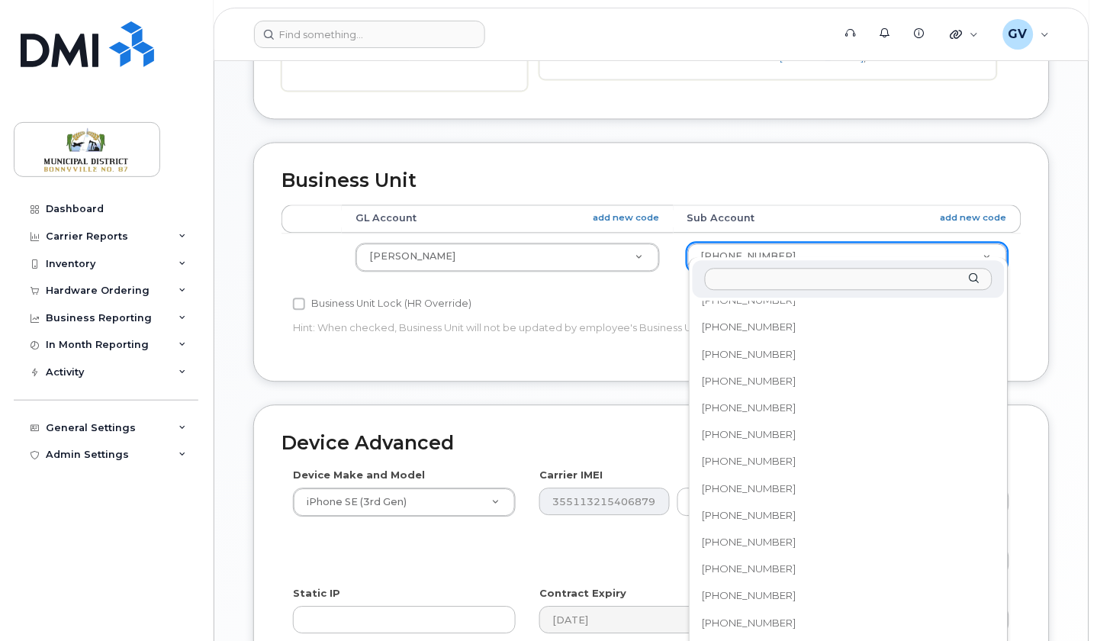
click at [816, 284] on input "text" at bounding box center [849, 279] width 288 height 22
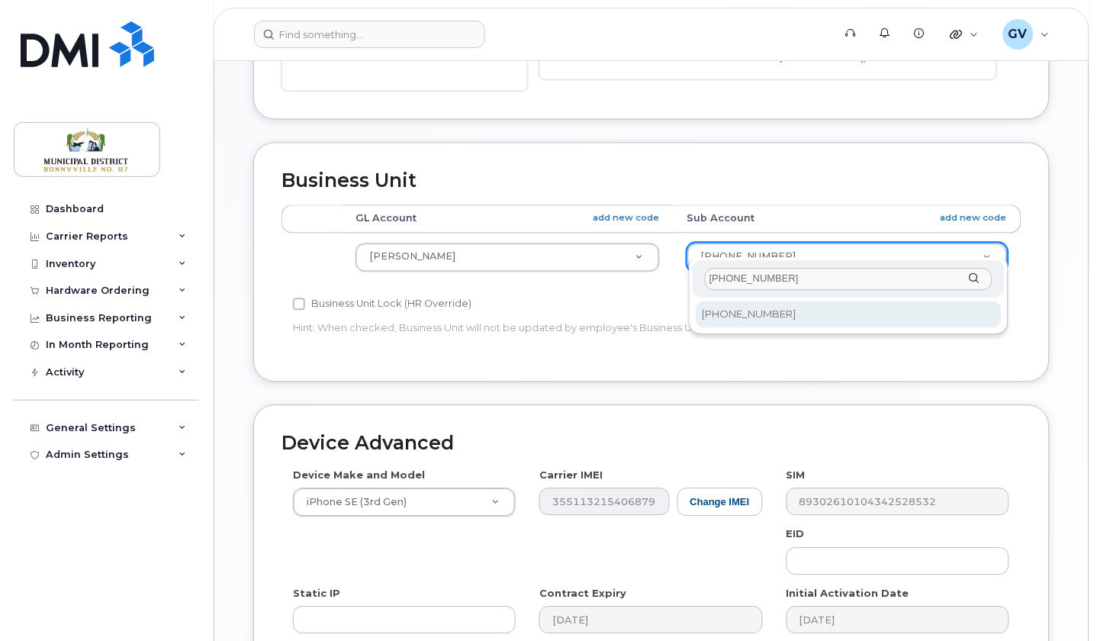
scroll to position [0, 0]
type input "2215-63-00-00"
select select "36098446"
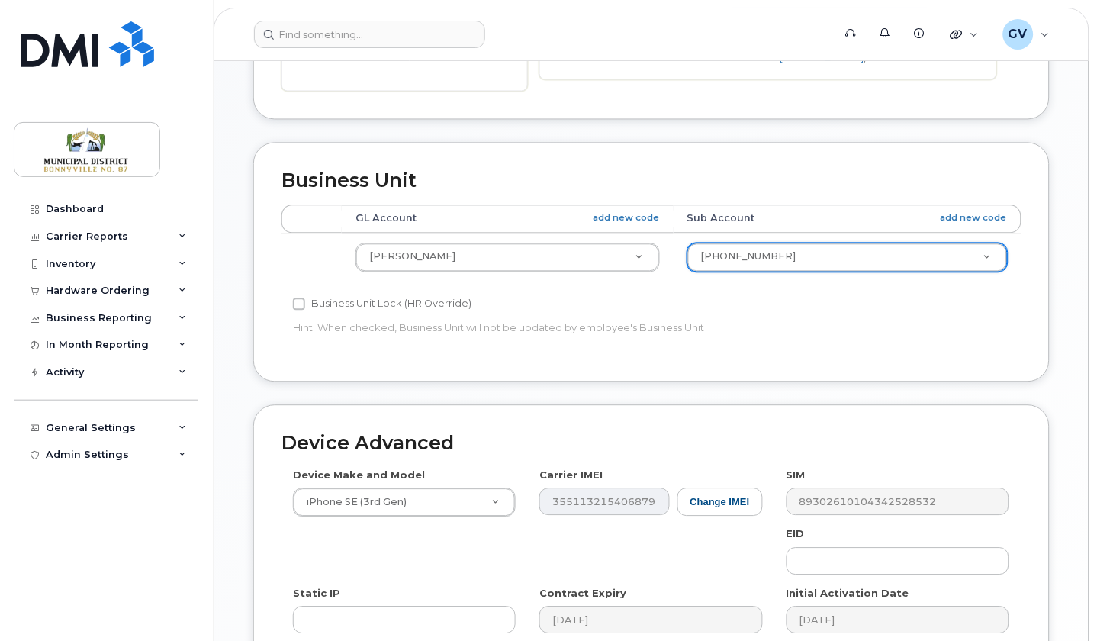
click at [772, 316] on div "Business Unit Lock (HR Override) Hint: When checked, Business Unit will not be …" at bounding box center [527, 319] width 493 height 48
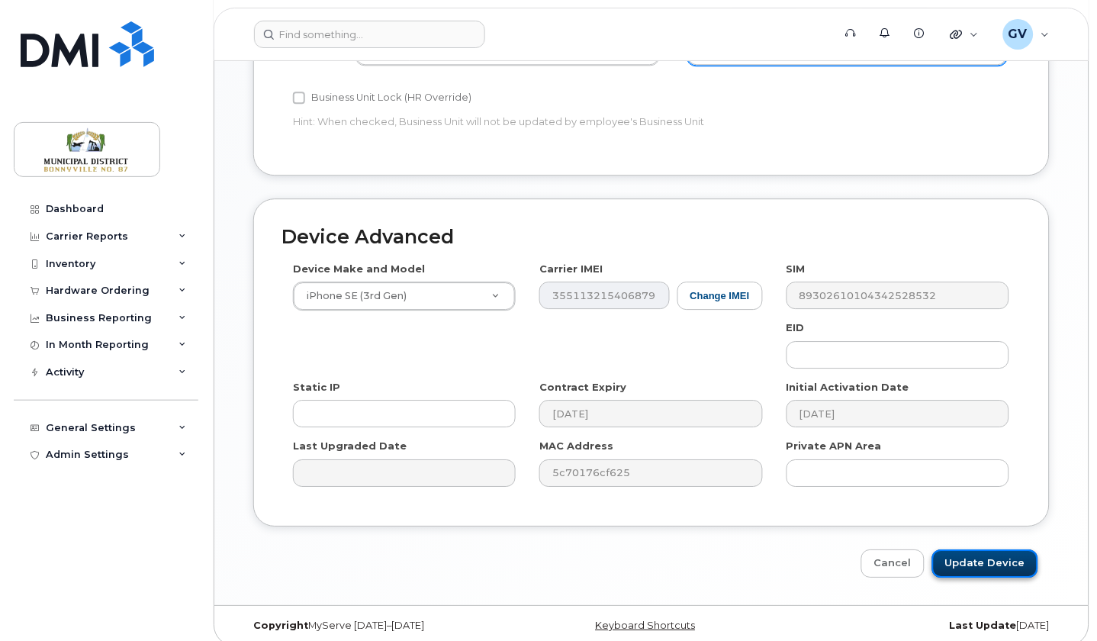
click at [1011, 549] on input "Update Device" at bounding box center [985, 563] width 106 height 28
type input "Saving..."
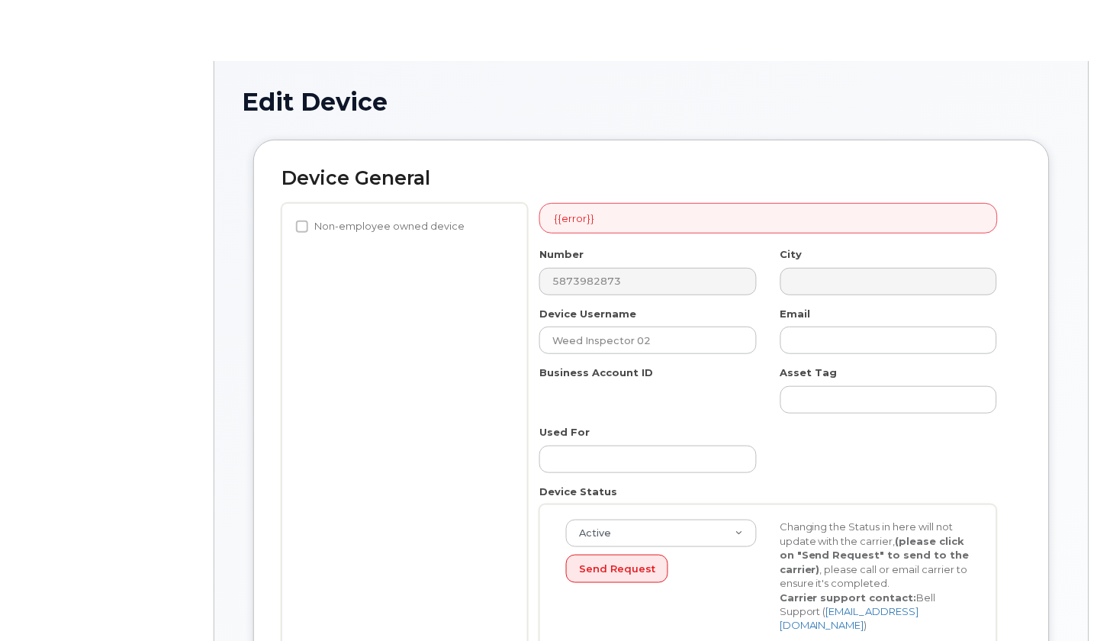
select select "1970970"
select select "1970989"
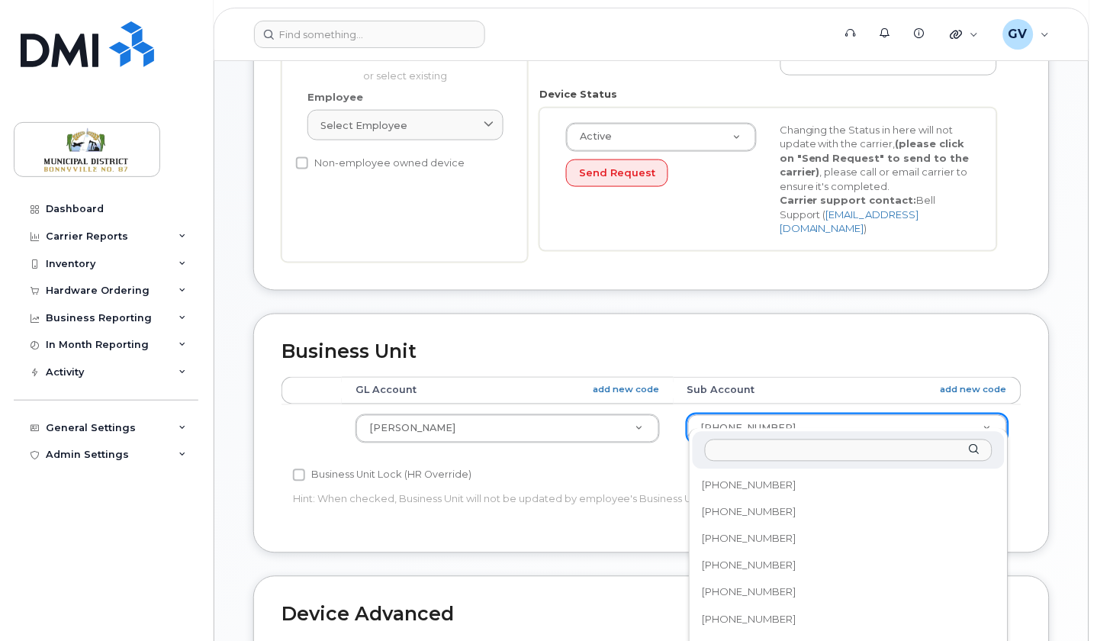
scroll to position [121, 0]
click at [787, 453] on input "text" at bounding box center [849, 450] width 288 height 22
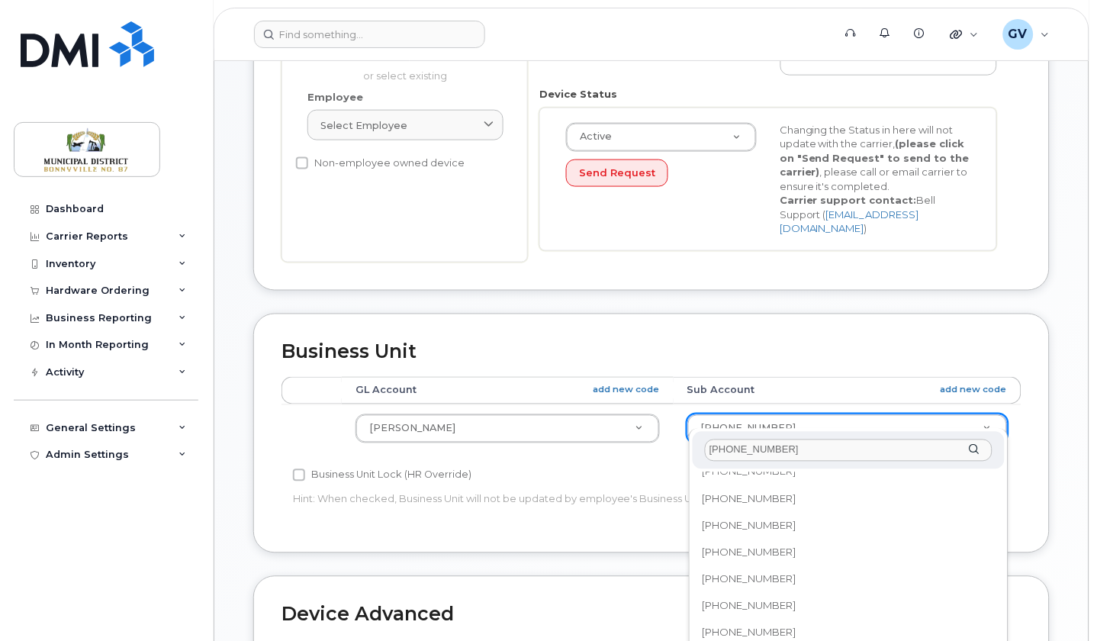
scroll to position [0, 0]
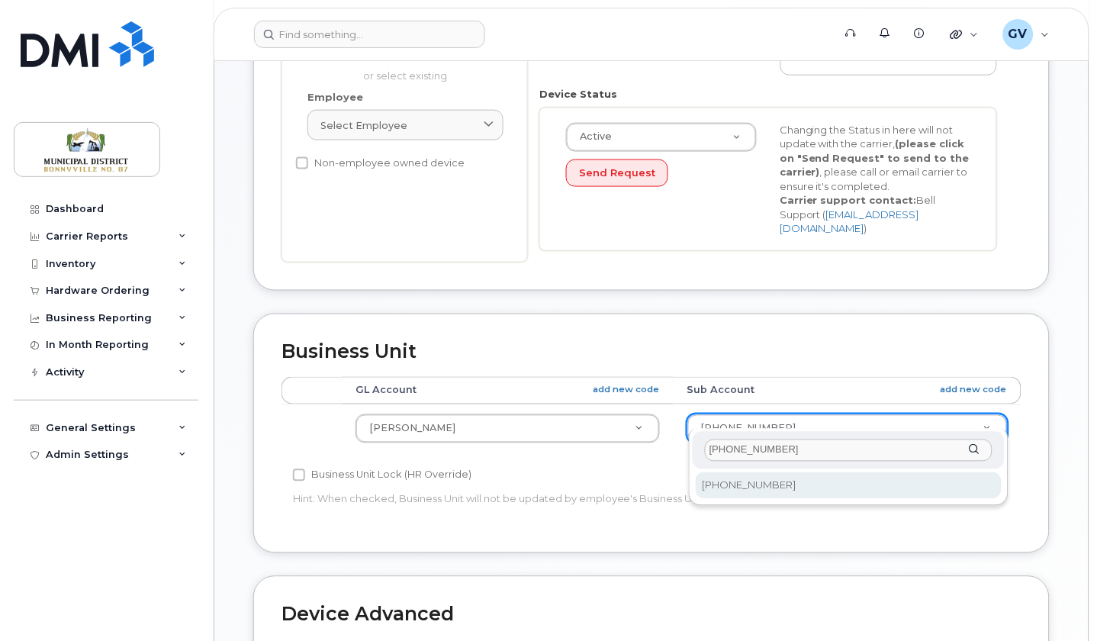
type input "[PHONE_NUMBER]"
select select "36098446"
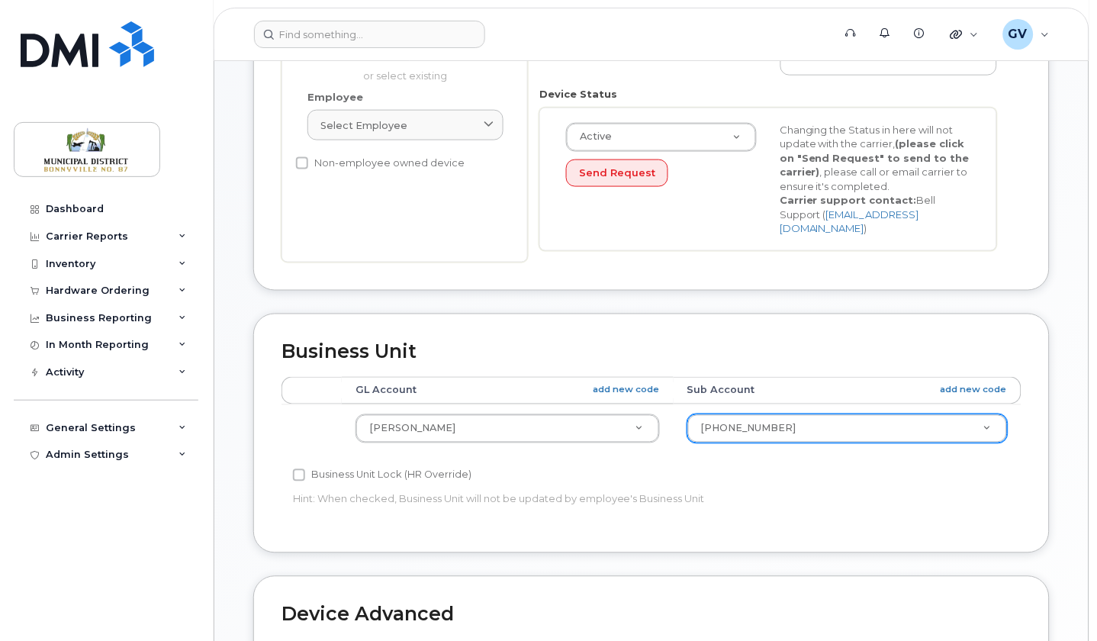
click at [999, 488] on div "Accounting Categories Rules GL Account add new code Sub Account add new code Ma…" at bounding box center [651, 451] width 740 height 149
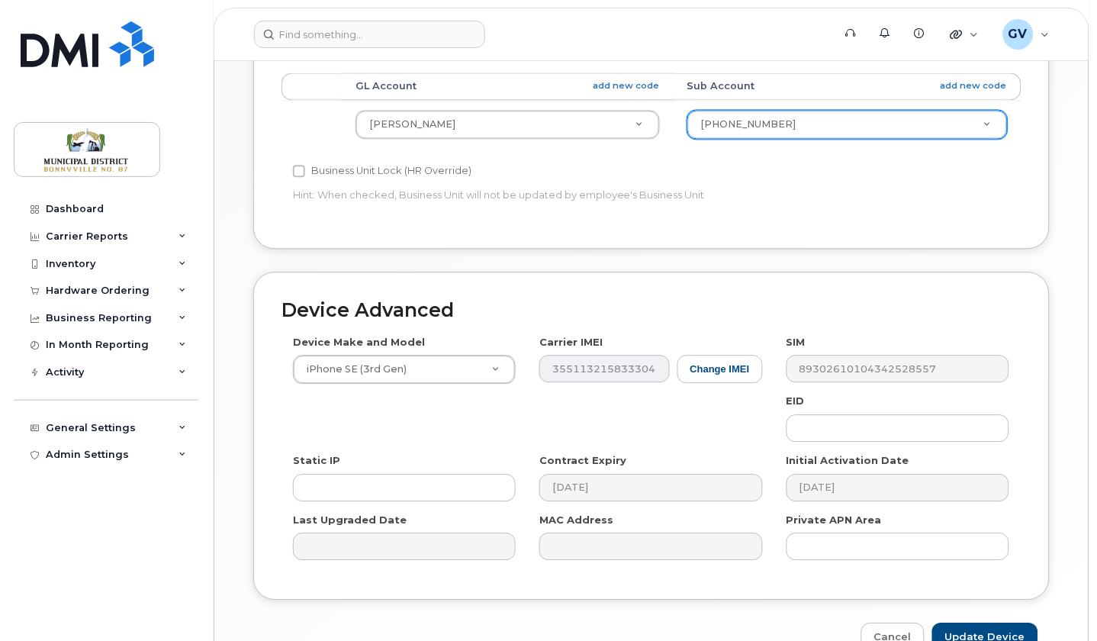
scroll to position [729, 0]
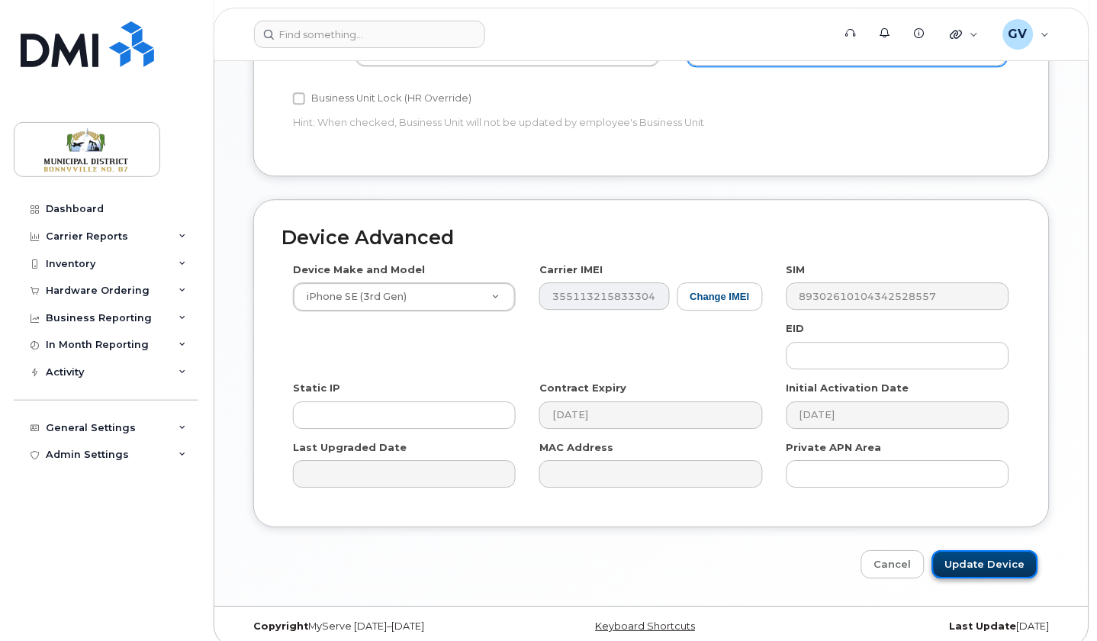
click at [1008, 552] on input "Update Device" at bounding box center [985, 564] width 106 height 28
type input "Saving..."
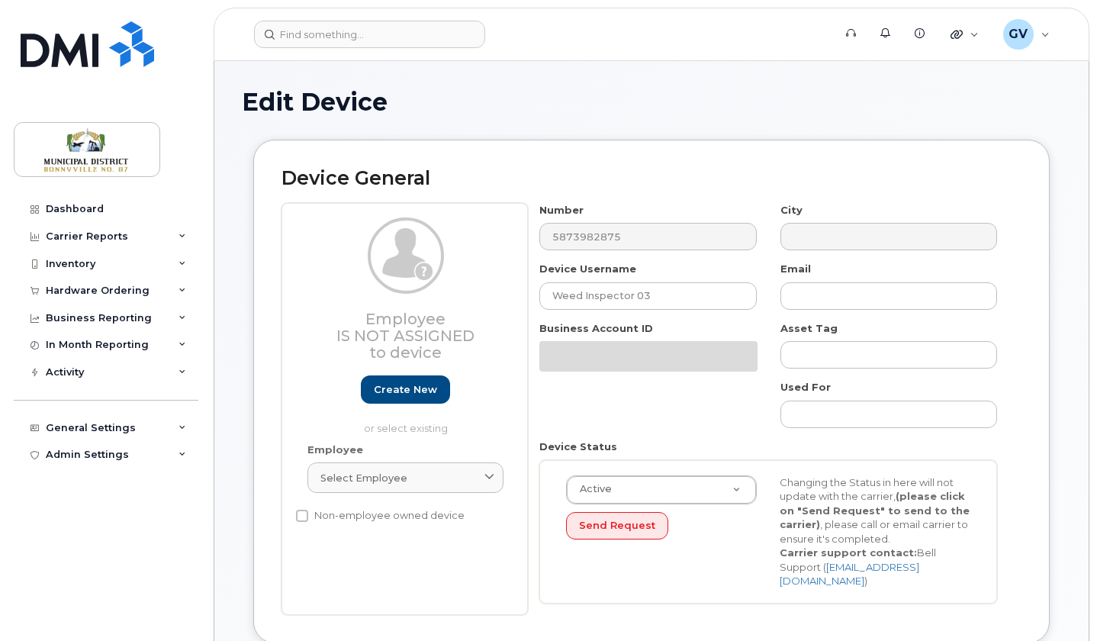
select select "1970970"
select select "1970989"
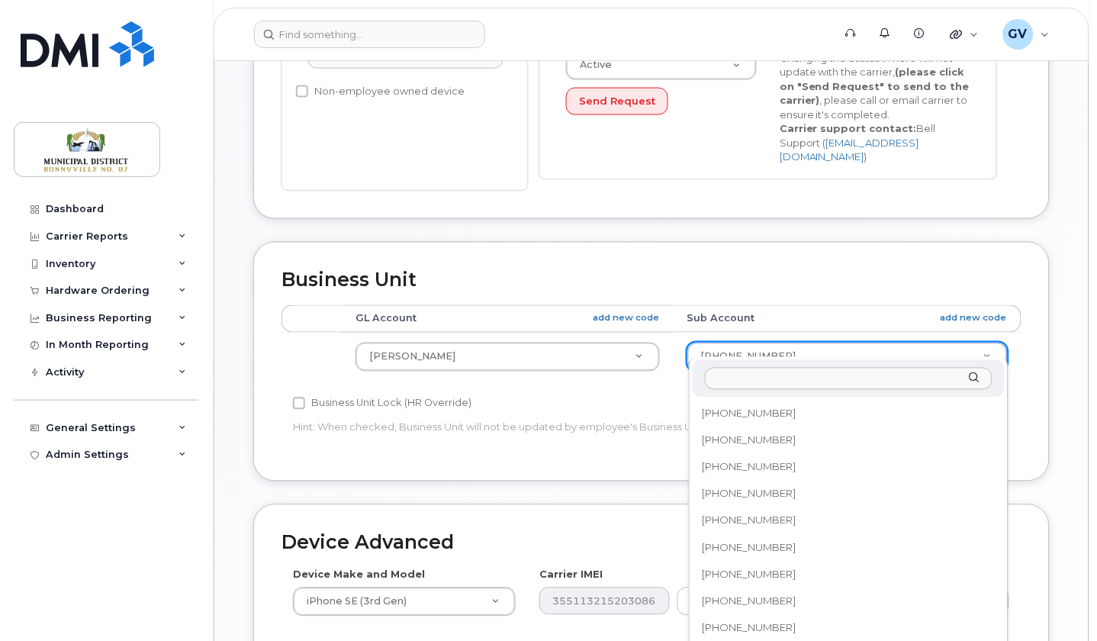
scroll to position [121, 0]
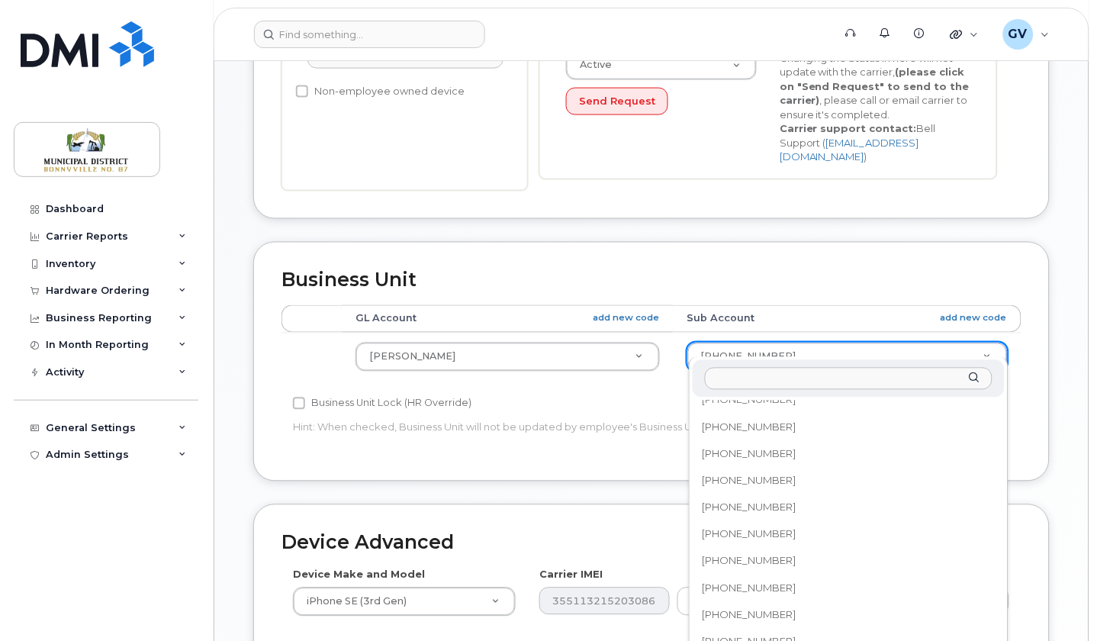
click at [812, 378] on input "text" at bounding box center [849, 379] width 288 height 22
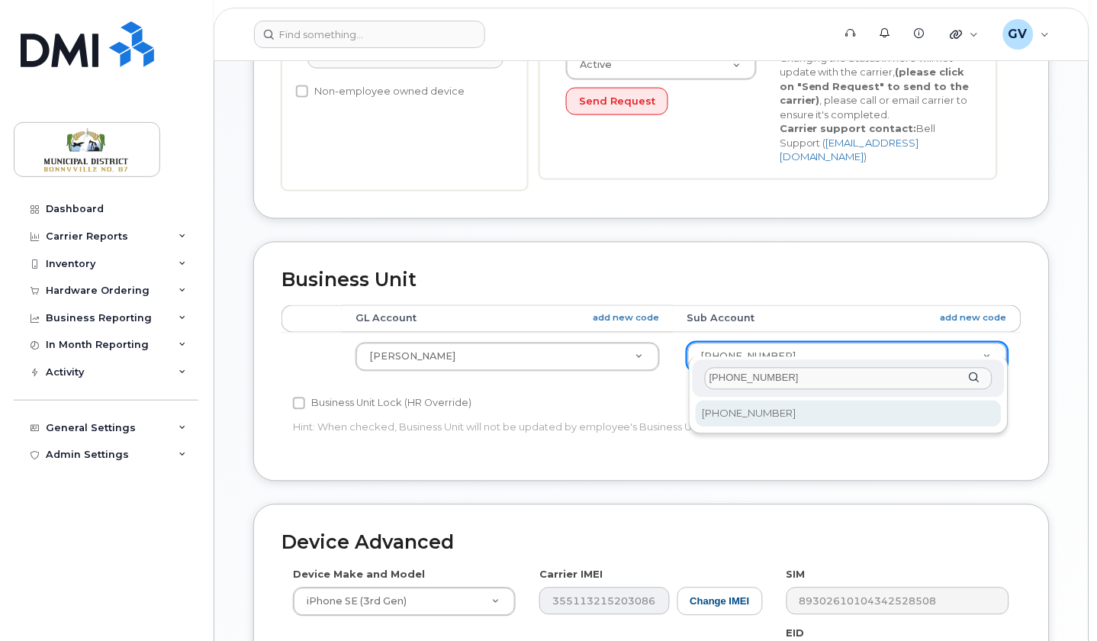
scroll to position [0, 0]
type input "2215-63-00-00"
select select "36098446"
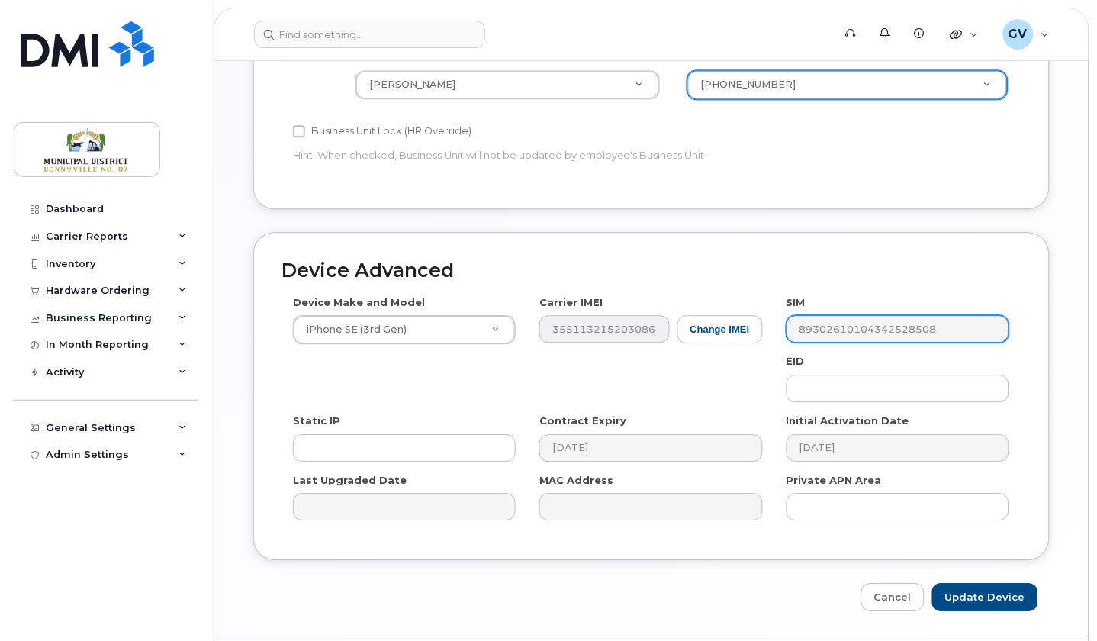
scroll to position [729, 0]
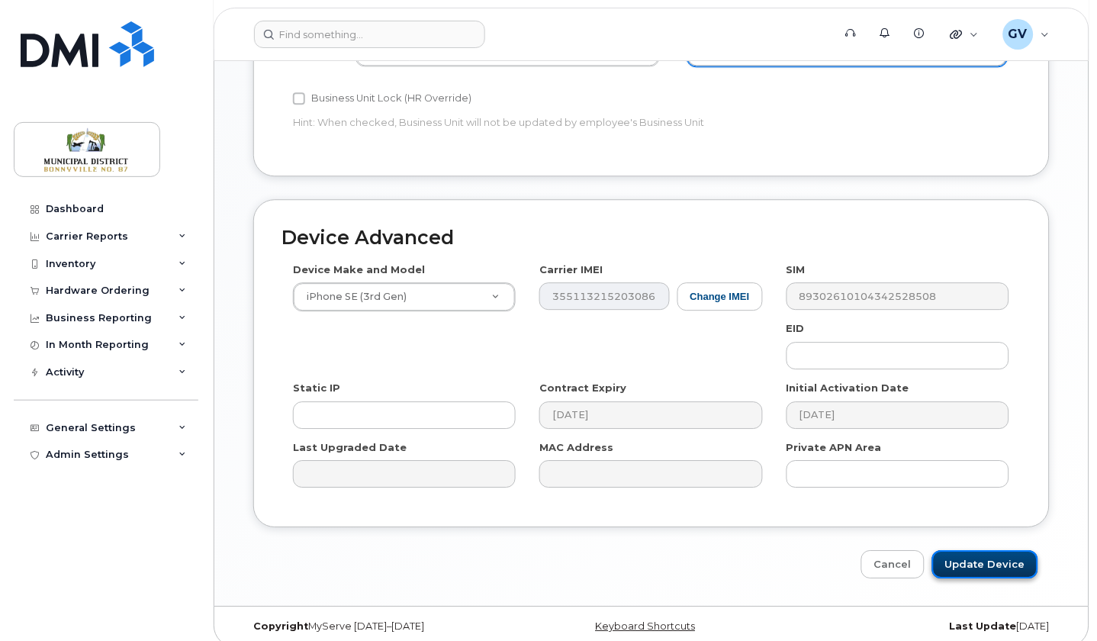
click at [985, 550] on input "Update Device" at bounding box center [985, 564] width 106 height 28
type input "Saving..."
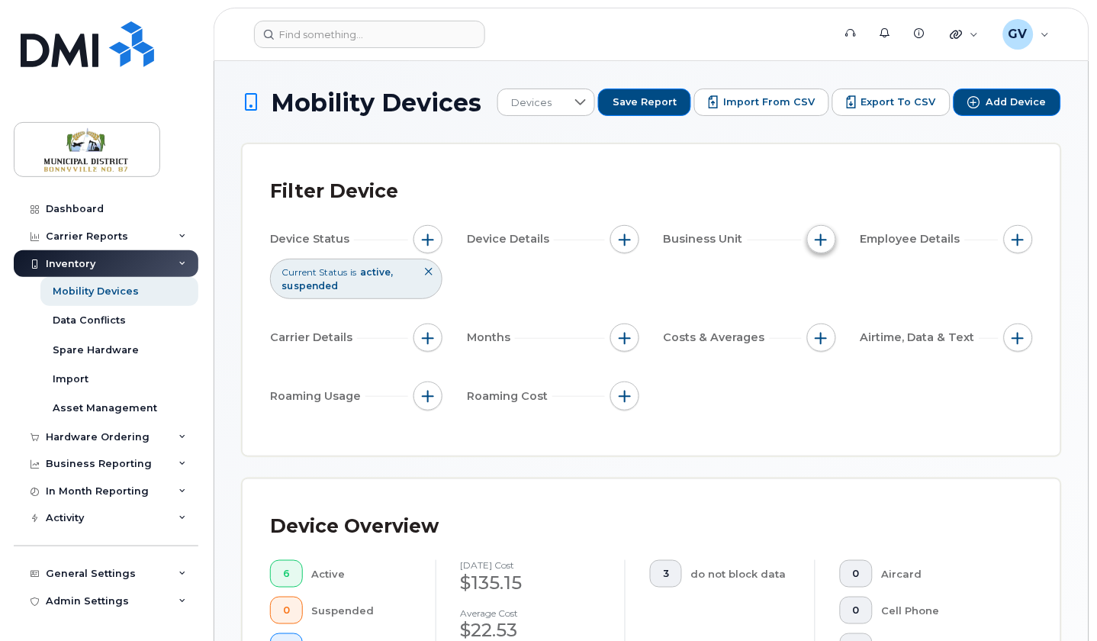
click at [826, 239] on span "button" at bounding box center [821, 239] width 12 height 12
click at [825, 310] on input "GL Account" at bounding box center [826, 310] width 12 height 12
click at [826, 308] on input "GL Account" at bounding box center [826, 310] width 12 height 12
checkbox input "false"
click at [831, 334] on input "Sub Account" at bounding box center [826, 333] width 12 height 12
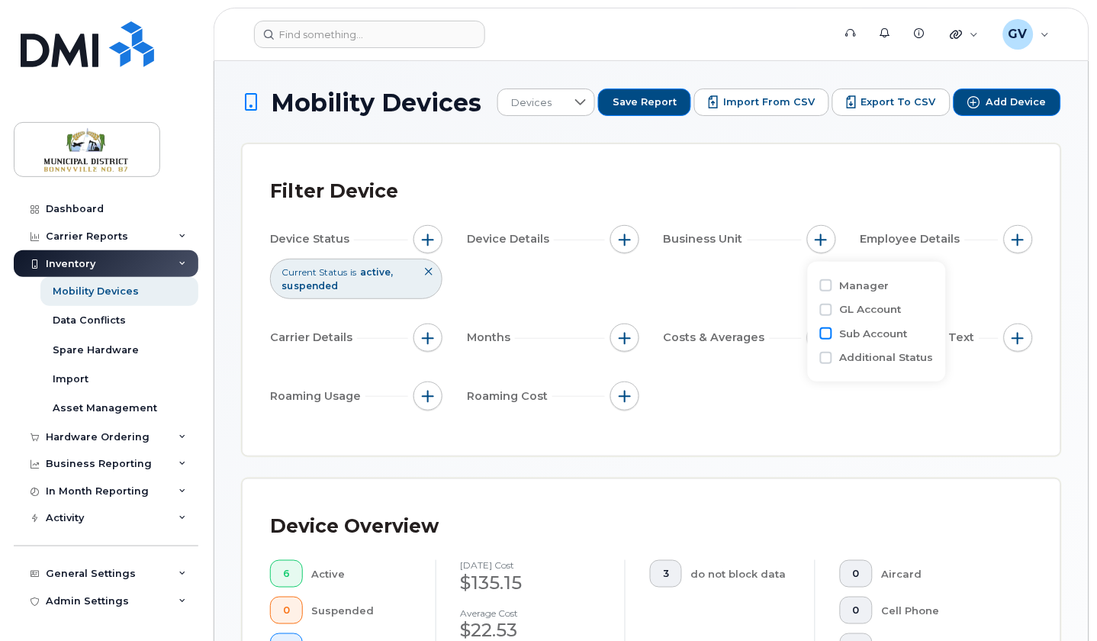
checkbox input "true"
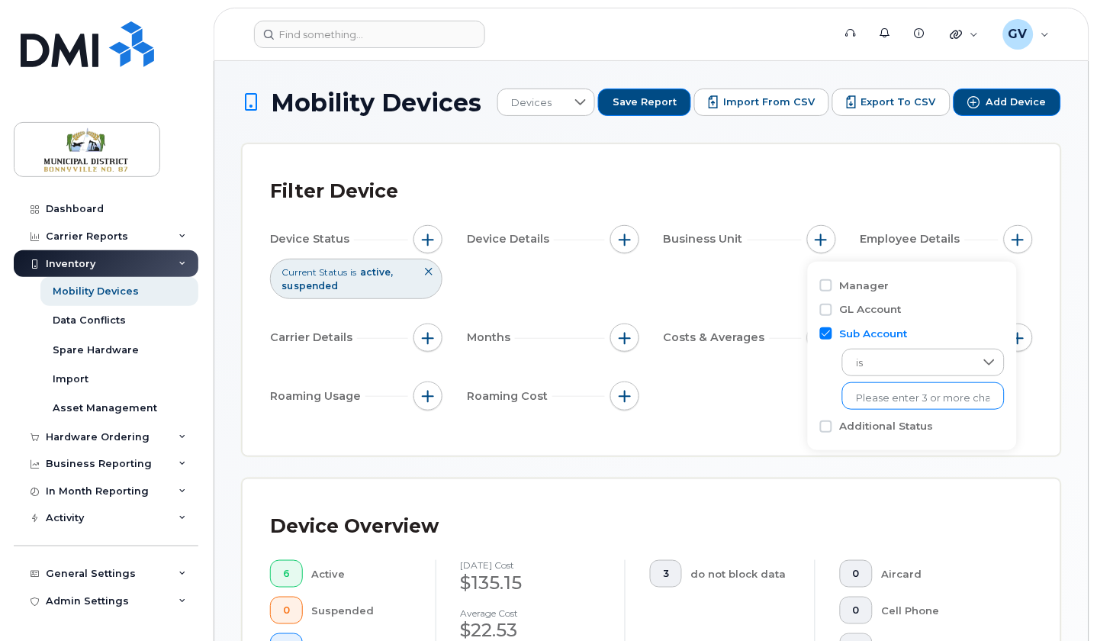
click at [910, 400] on input "text" at bounding box center [923, 398] width 133 height 14
paste input "[PHONE_NUMBER]"
type input "[PHONE_NUMBER]"
click at [900, 426] on li "- 2215-63-84-00" at bounding box center [910, 430] width 137 height 28
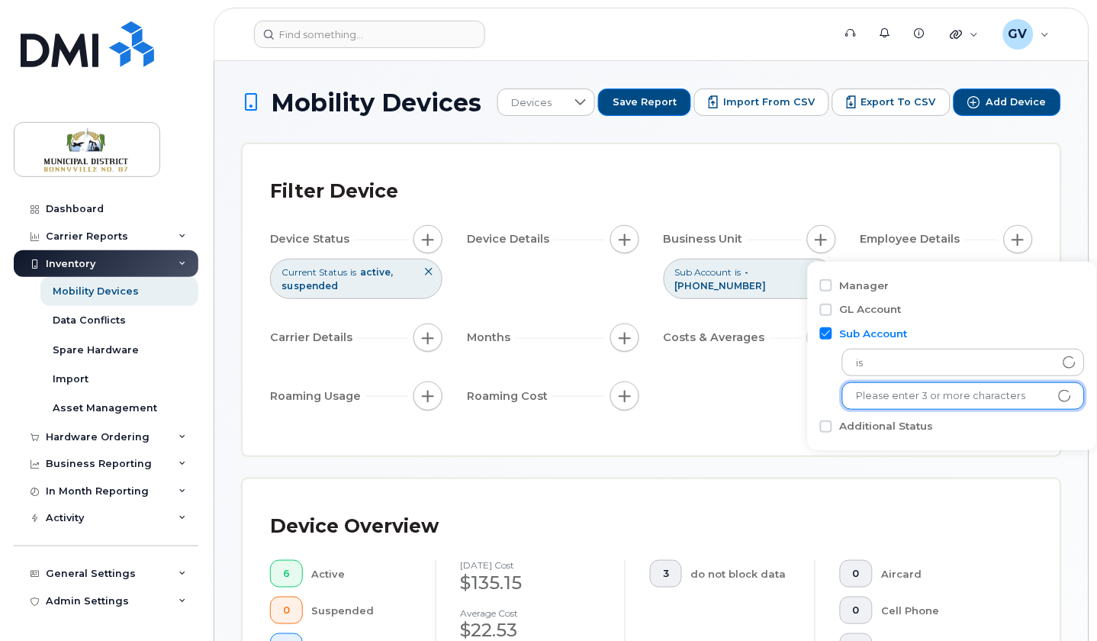
click at [741, 353] on div "Costs & Averages" at bounding box center [750, 340] width 172 height 34
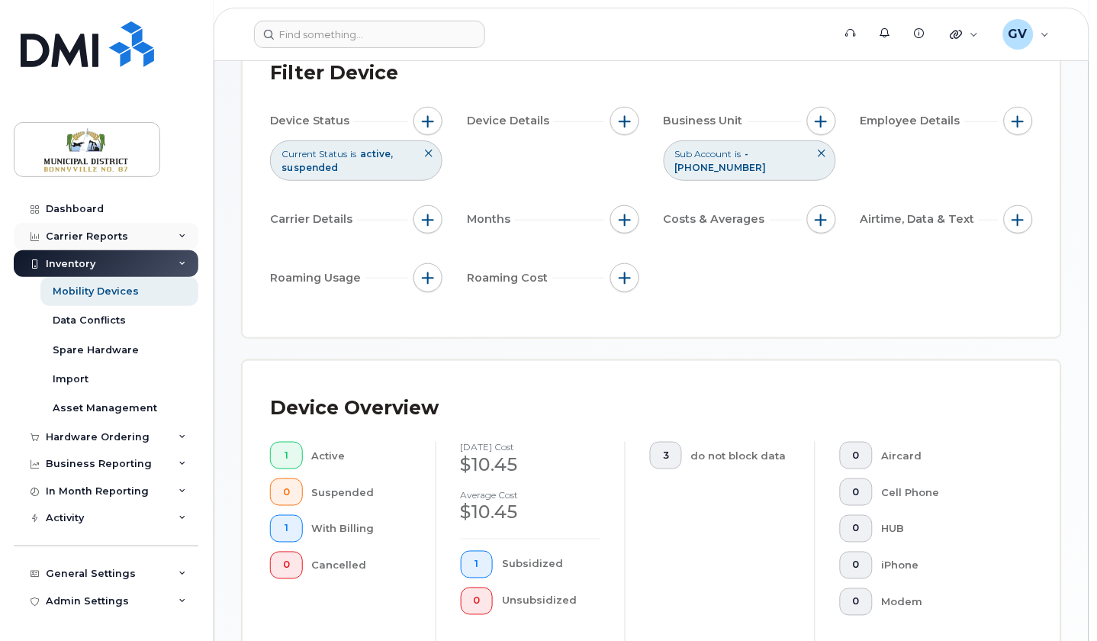
scroll to position [32, 0]
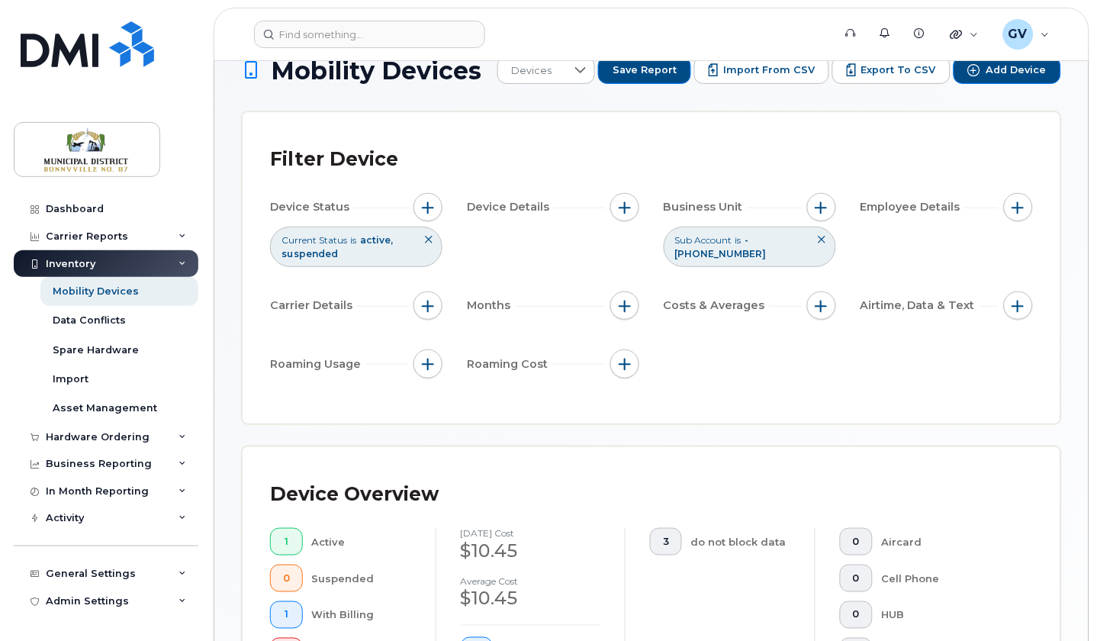
click at [825, 240] on icon at bounding box center [822, 239] width 9 height 9
drag, startPoint x: 825, startPoint y: 141, endPoint x: 829, endPoint y: 195, distance: 54.3
click at [825, 141] on div "Filter Device" at bounding box center [651, 160] width 763 height 40
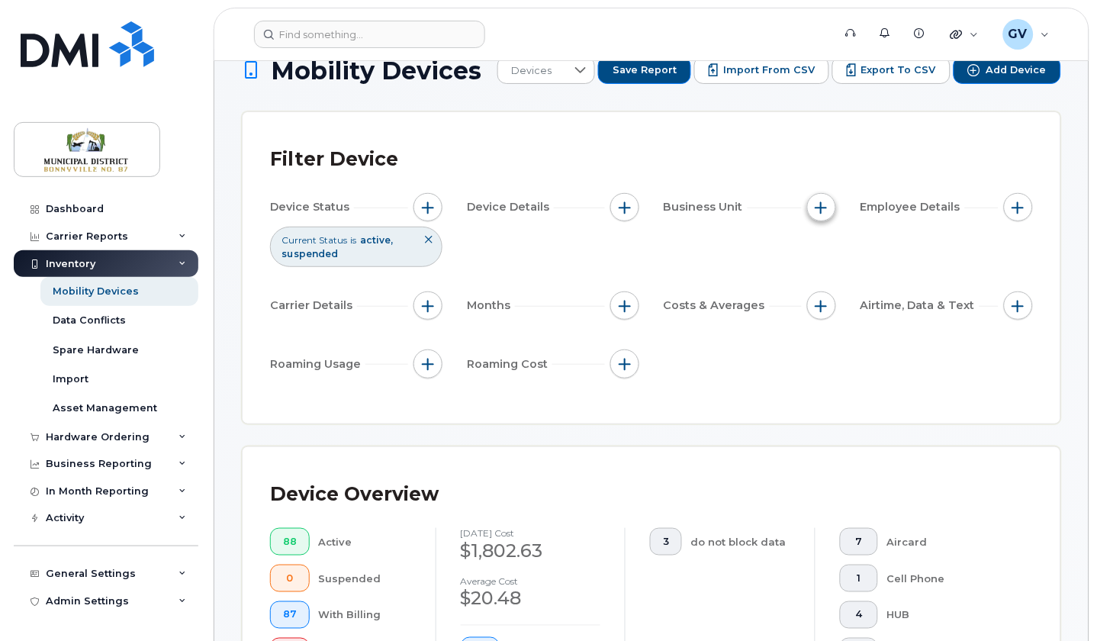
click at [824, 211] on span "button" at bounding box center [821, 207] width 12 height 12
click at [829, 302] on input "Sub Account" at bounding box center [826, 301] width 12 height 12
checkbox input "true"
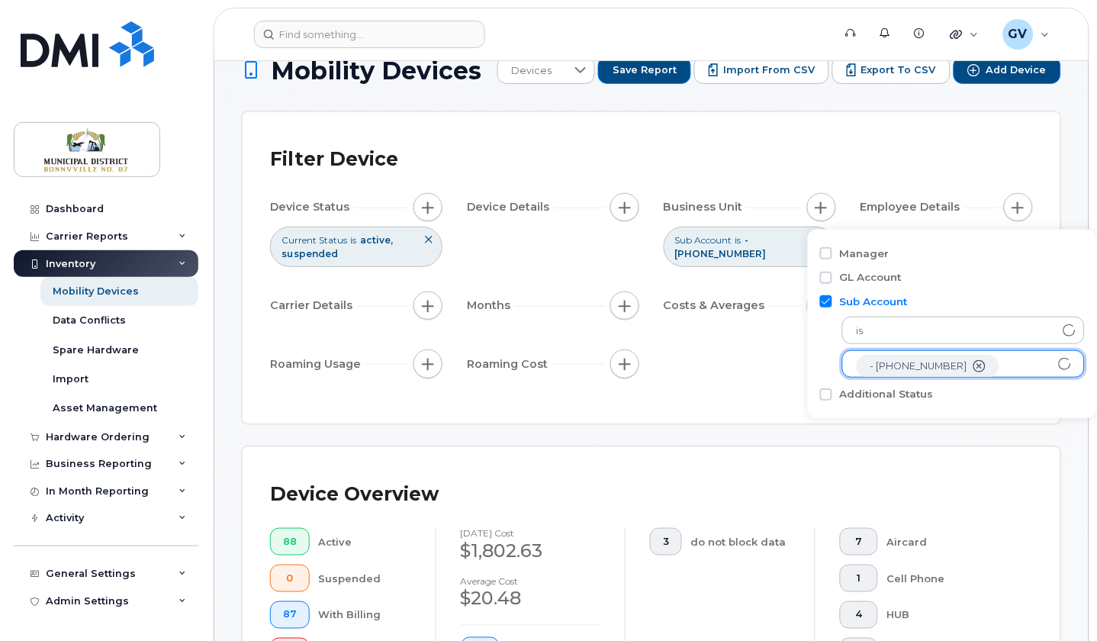
click at [973, 365] on icon "- 2215-63-84-00" at bounding box center [979, 366] width 12 height 12
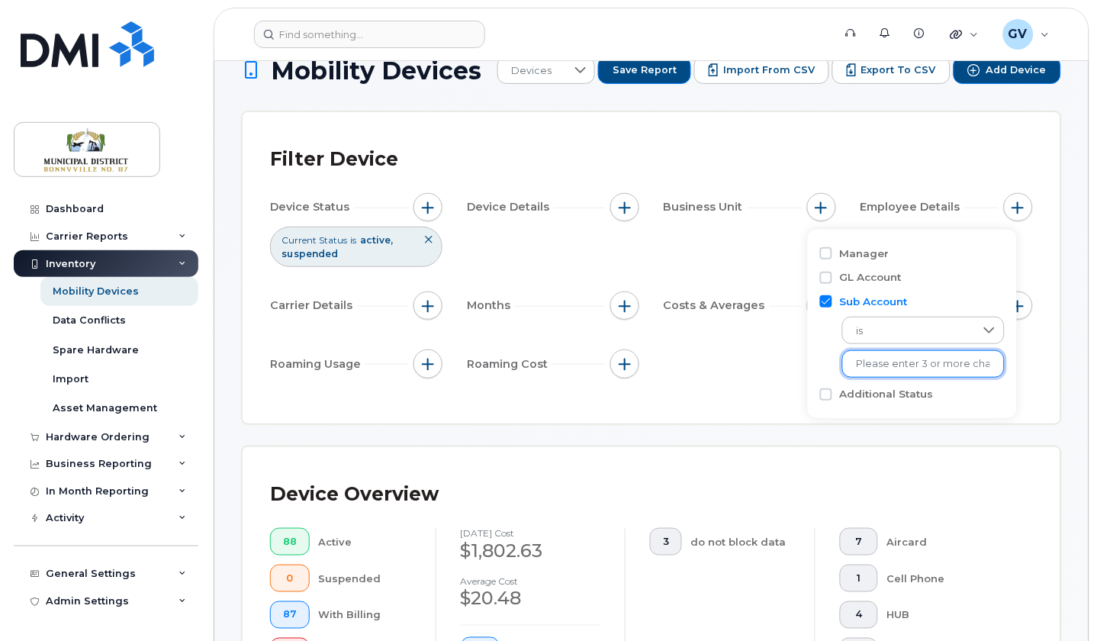
click at [929, 368] on input "text" at bounding box center [923, 364] width 133 height 14
paste input "2215-63-91-00"
type input "2215-63-91-00"
click at [909, 396] on li "- 2215-63-91-00" at bounding box center [910, 398] width 137 height 28
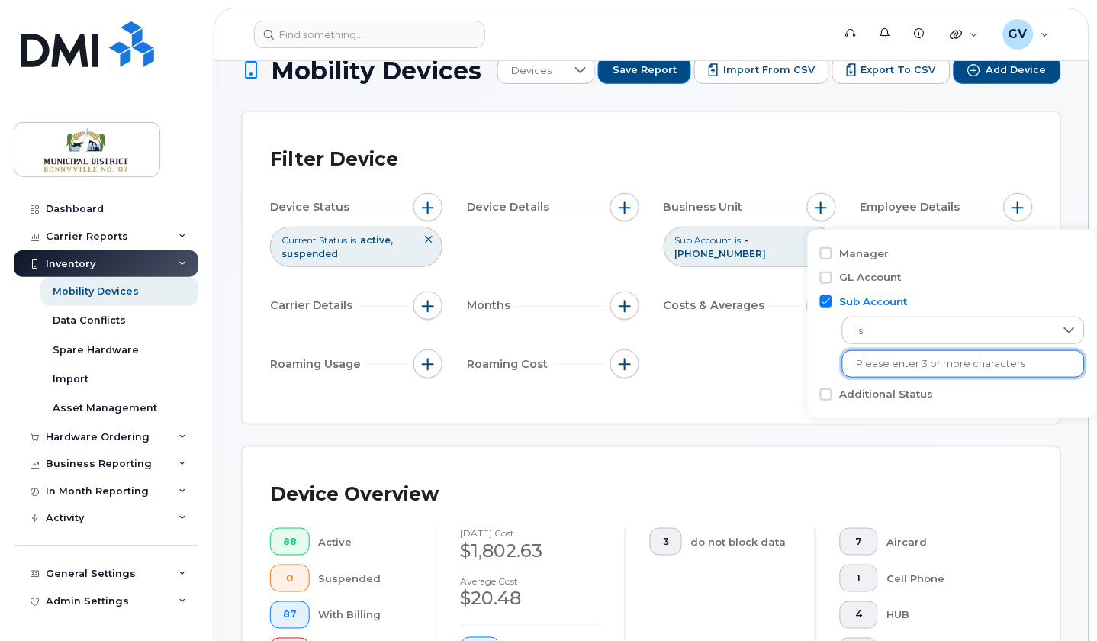
click at [752, 371] on div "Device Status Current Status is active suspended Device Details Business Unit S…" at bounding box center [651, 288] width 763 height 191
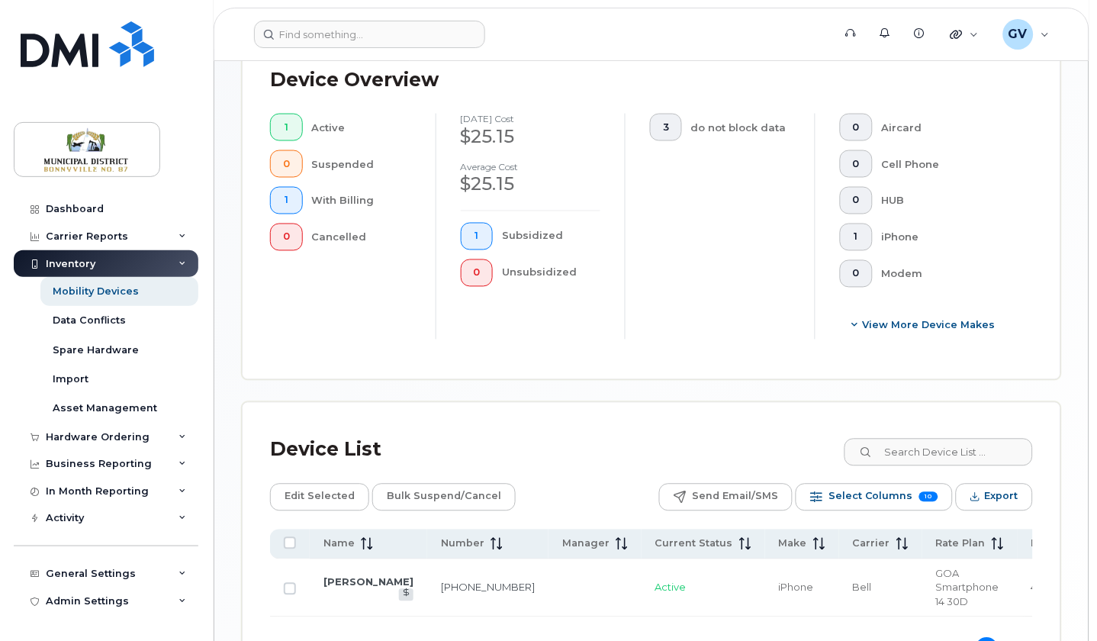
scroll to position [567, 0]
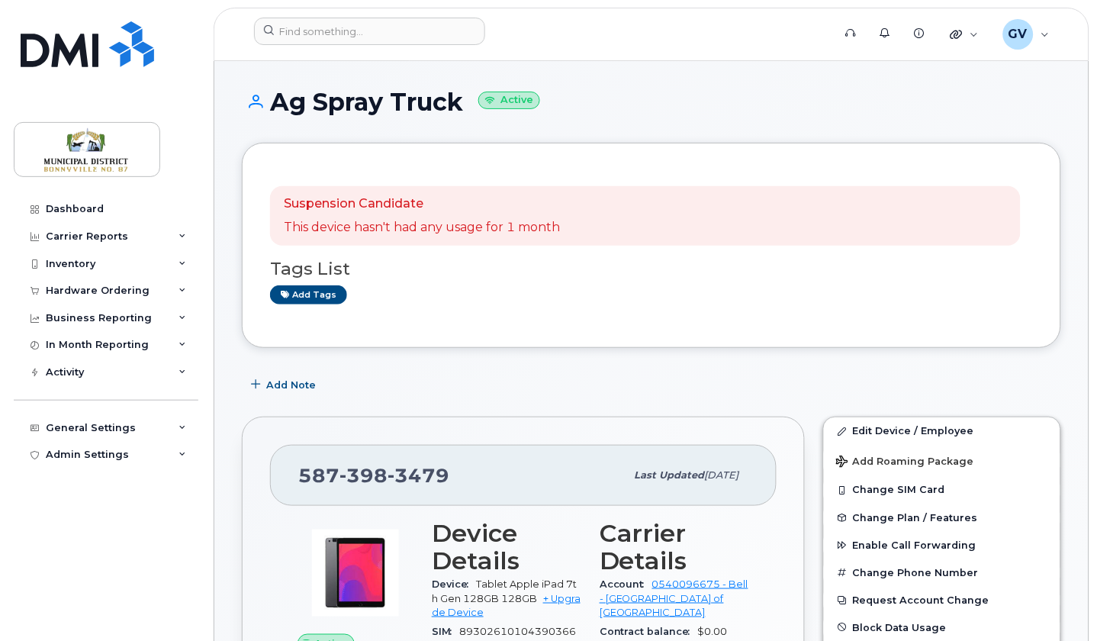
scroll to position [156, 0]
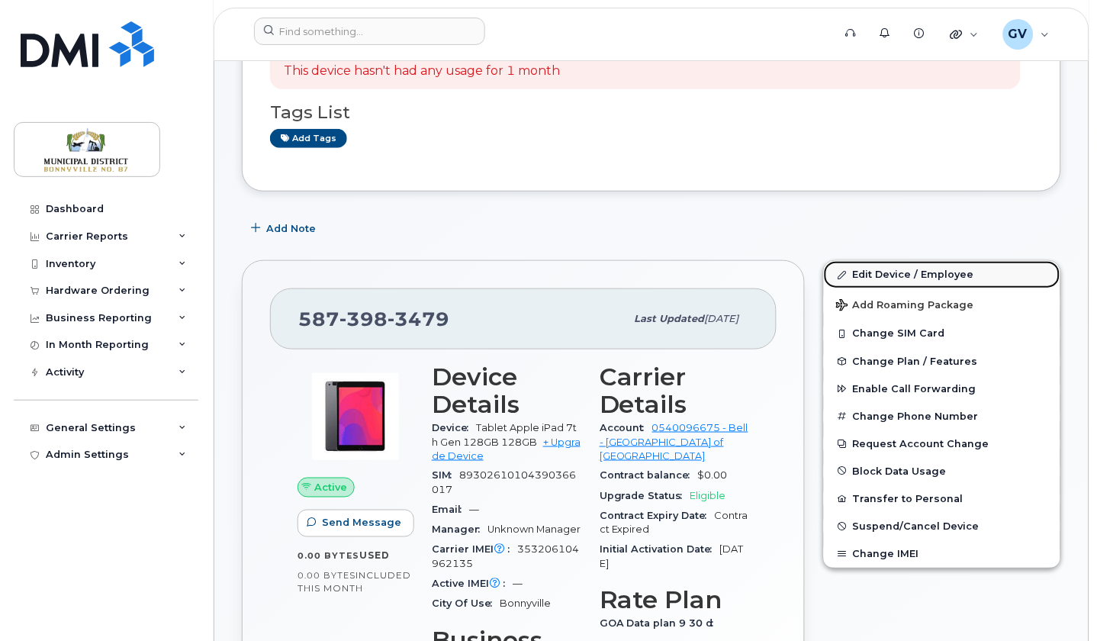
click at [930, 270] on link "Edit Device / Employee" at bounding box center [942, 274] width 236 height 27
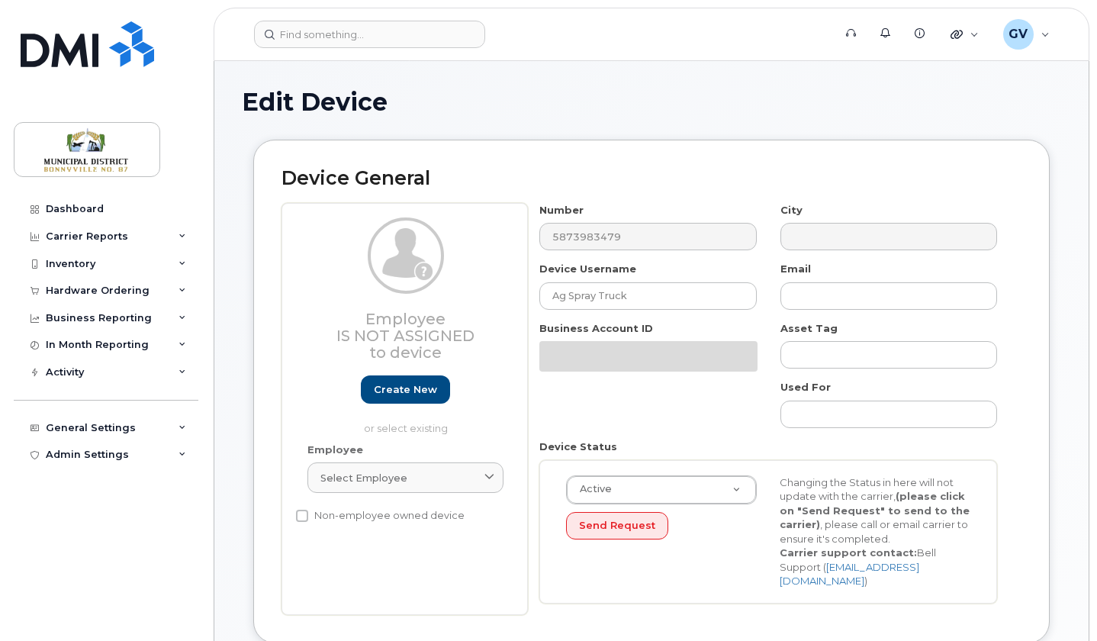
select select "1970970"
select select "1970989"
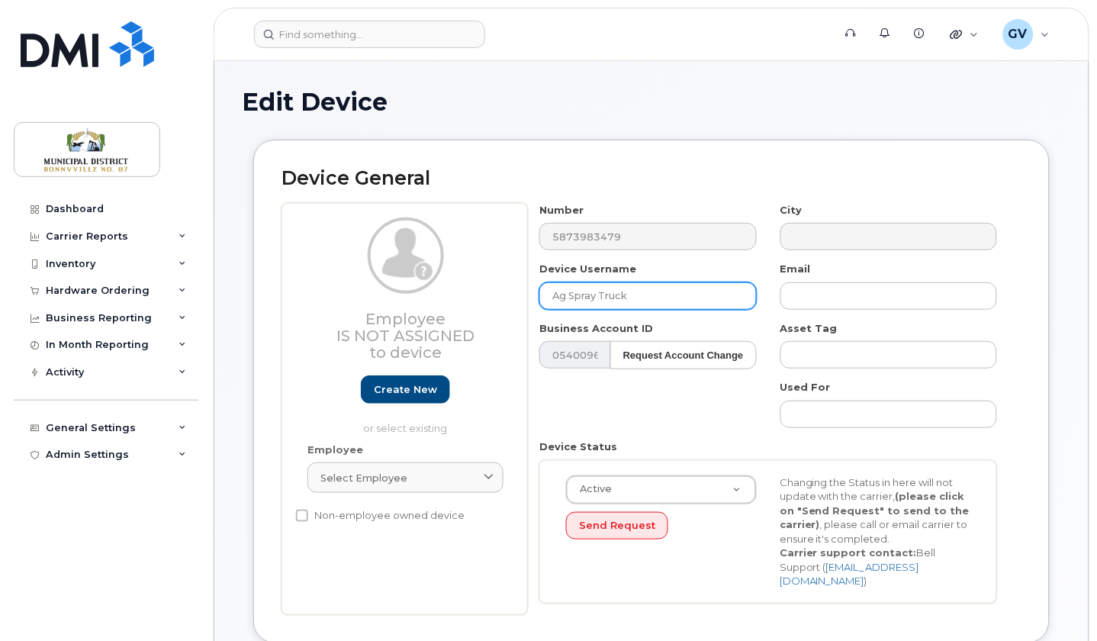
click at [633, 286] on input "Ag Spray Truck" at bounding box center [647, 295] width 217 height 27
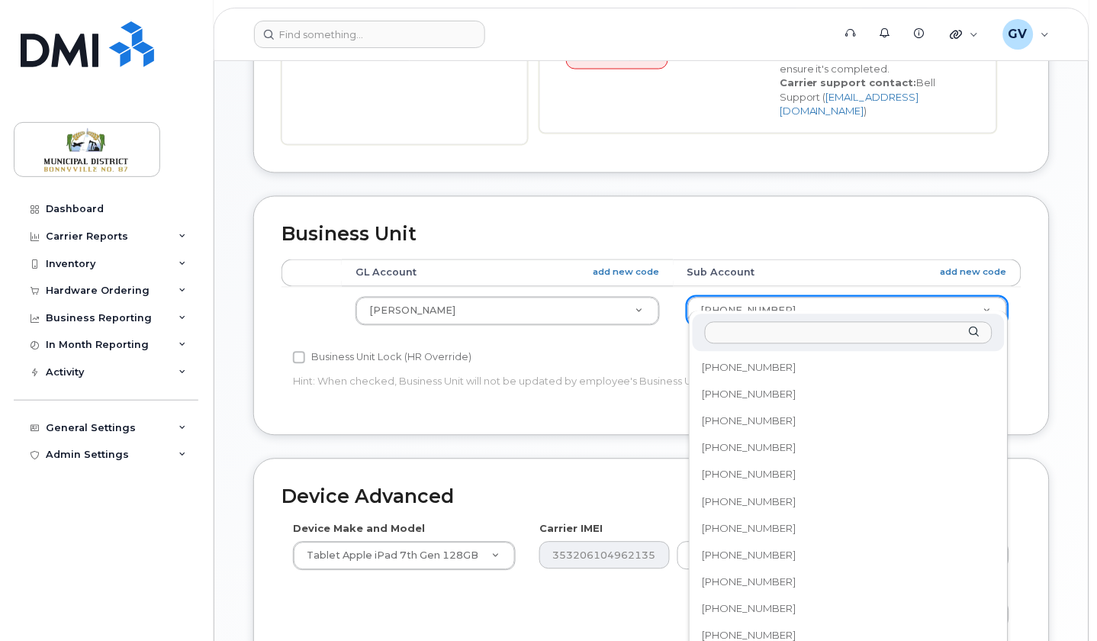
scroll to position [121, 0]
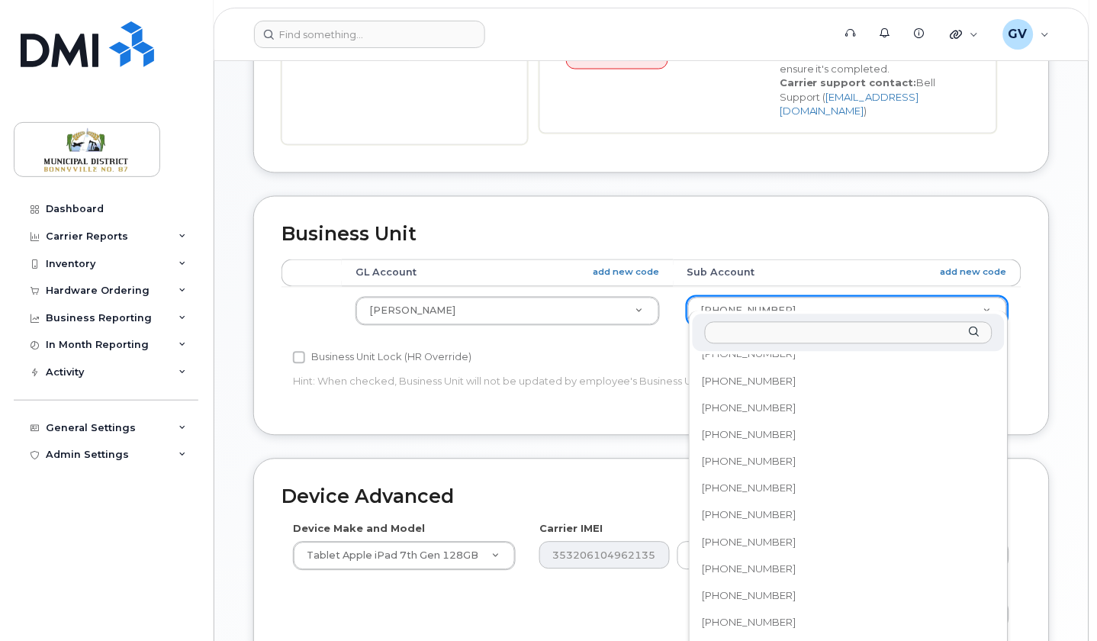
click at [785, 328] on input "text" at bounding box center [849, 333] width 288 height 22
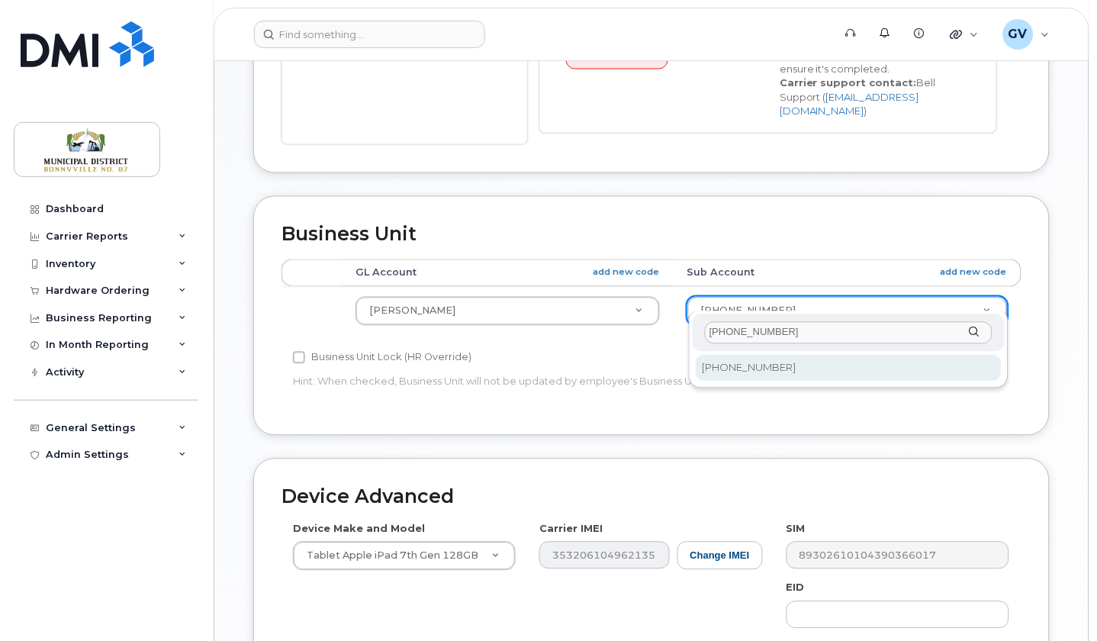
type input "[PHONE_NUMBER]"
select select "36098446"
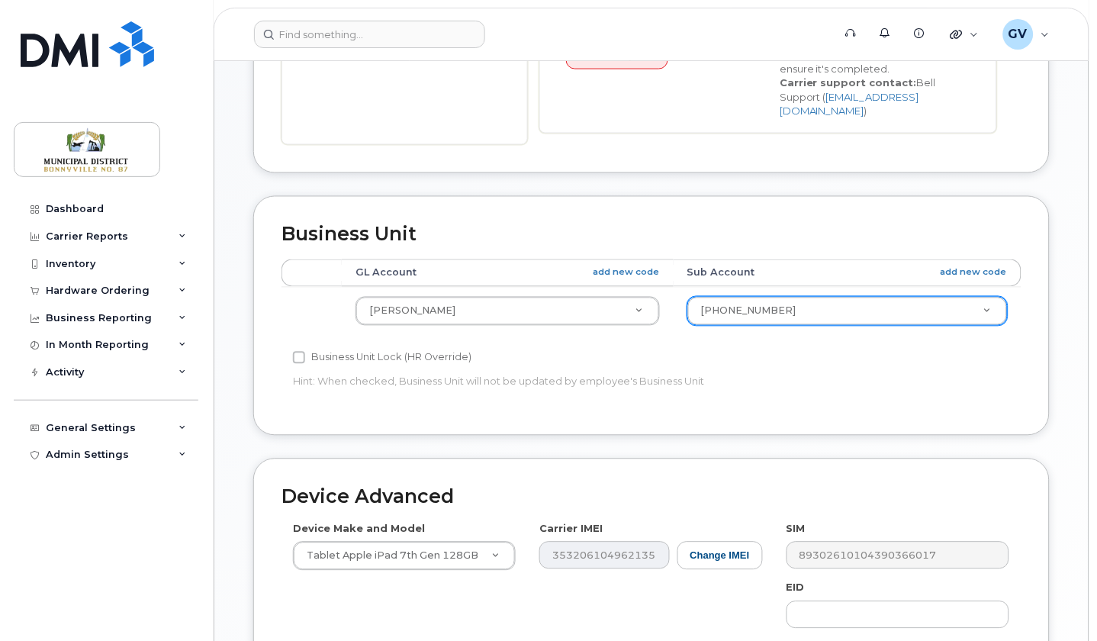
click at [899, 349] on div "Accounting Categories Rules GL Account add new code Sub Account add new code Ma…" at bounding box center [651, 333] width 740 height 149
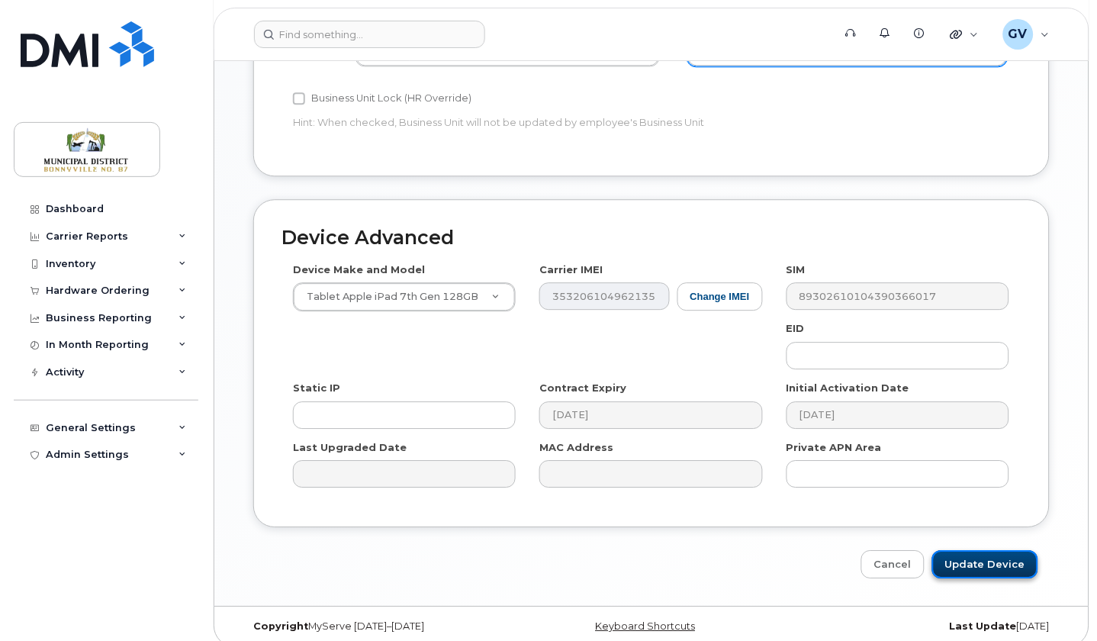
click at [970, 554] on input "Update Device" at bounding box center [985, 564] width 106 height 28
type input "Saving..."
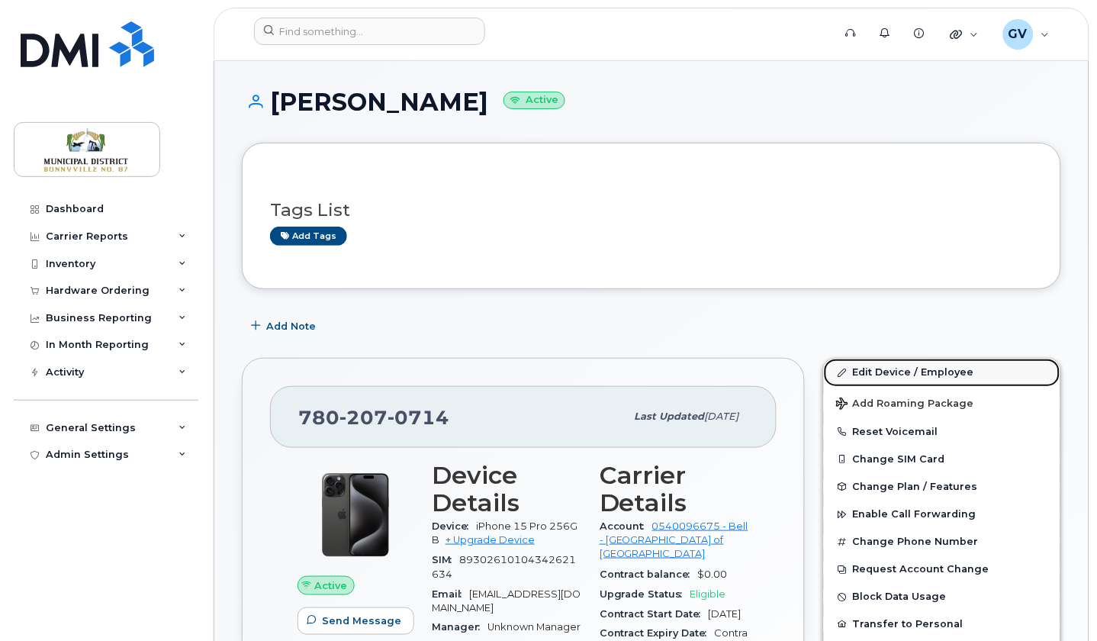
click at [932, 373] on link "Edit Device / Employee" at bounding box center [942, 371] width 236 height 27
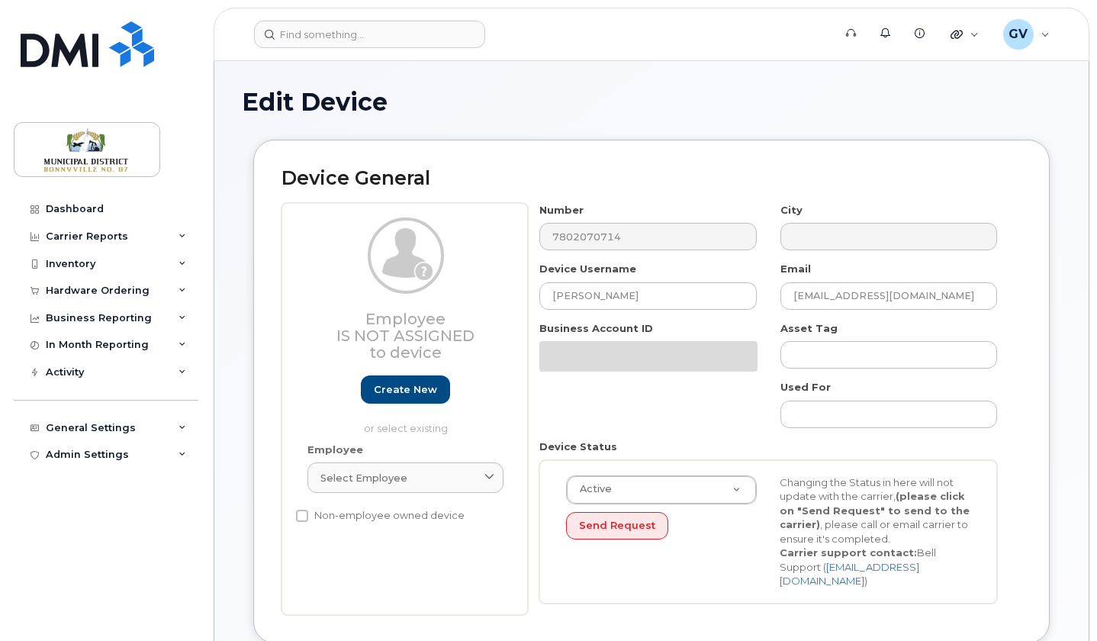
select select "1970970"
select select "1970992"
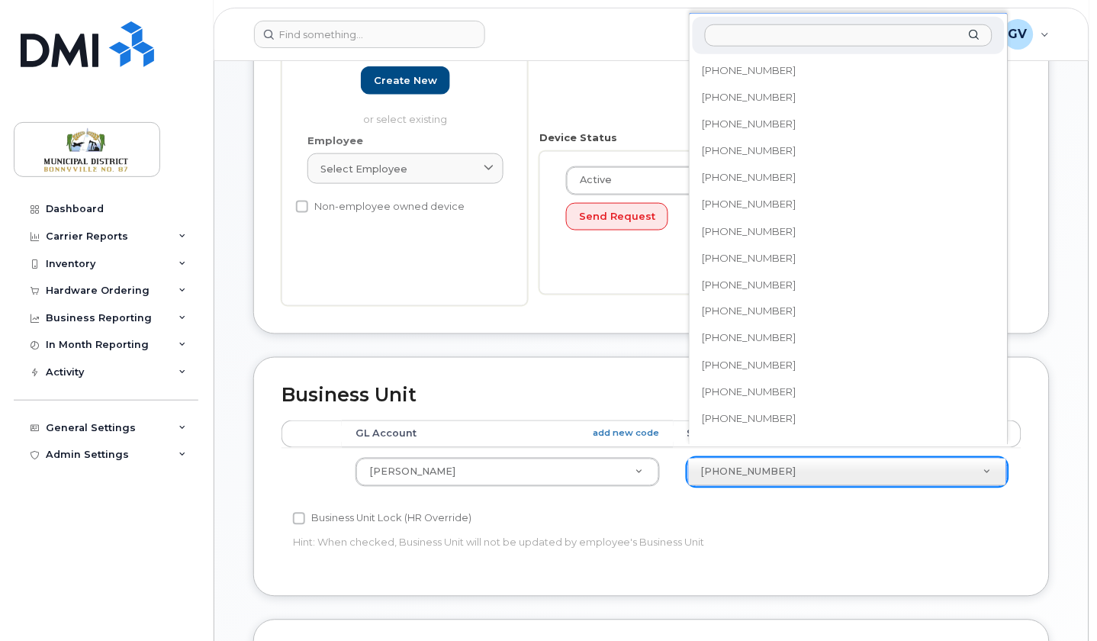
scroll to position [146, 0]
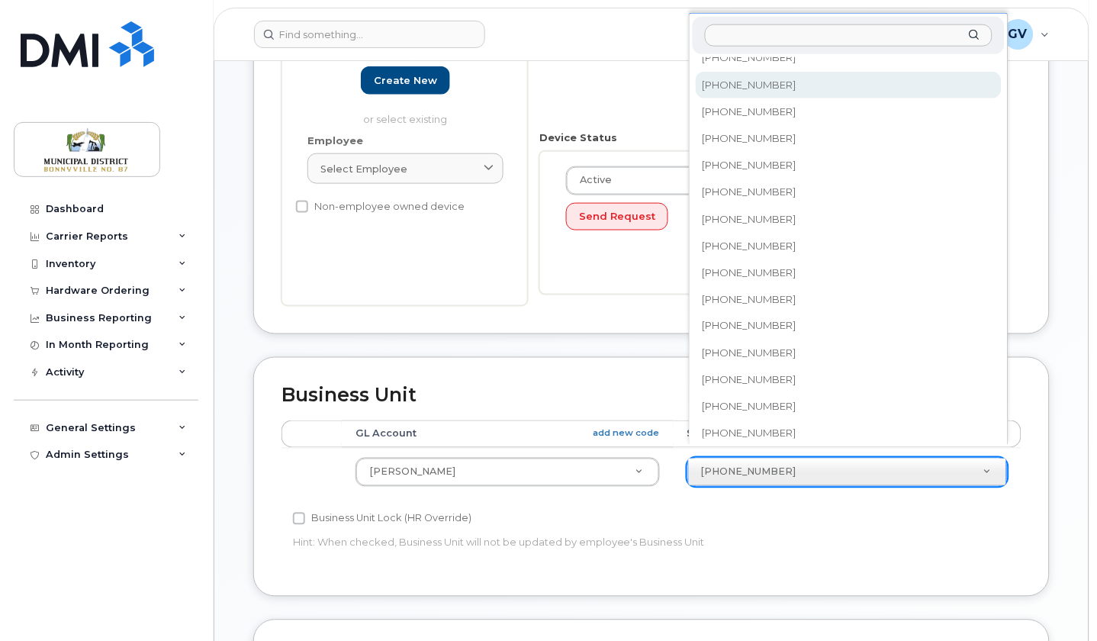
click at [764, 32] on input "text" at bounding box center [849, 35] width 288 height 22
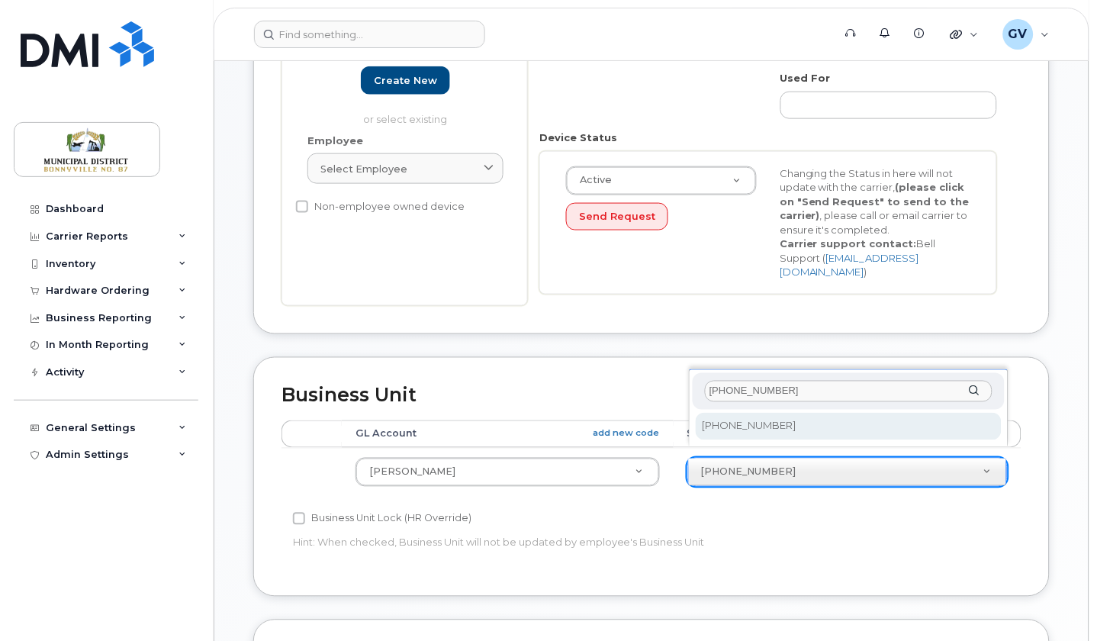
scroll to position [0, 0]
type input "2215-63-00-00"
select select "36098446"
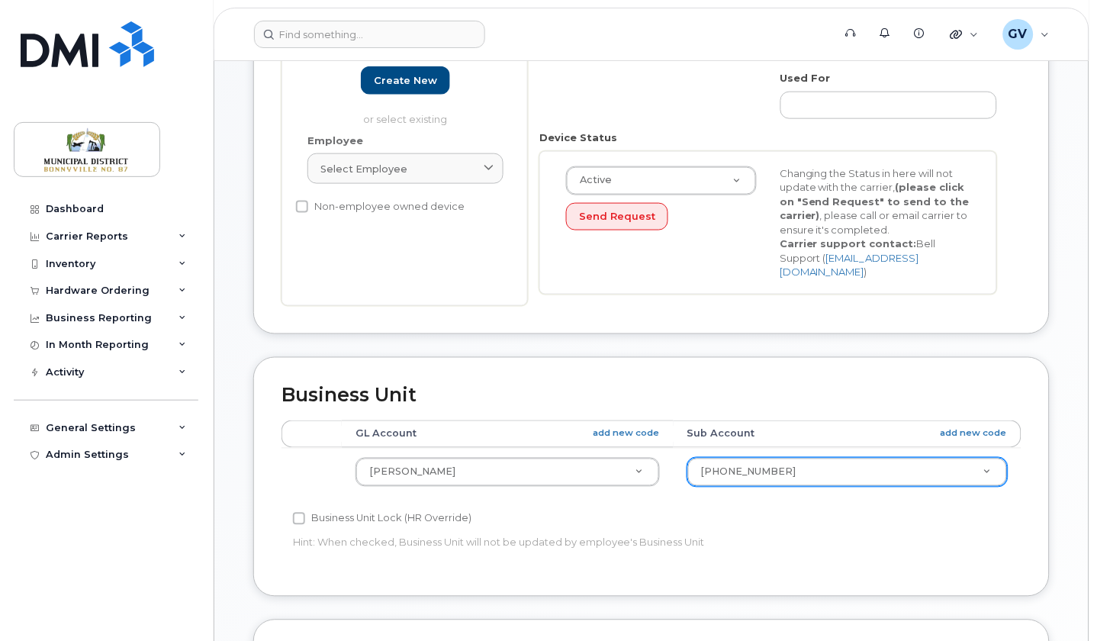
click at [786, 520] on div "Accounting Categories Rules GL Account add new code Sub Account add new code Ma…" at bounding box center [651, 494] width 740 height 149
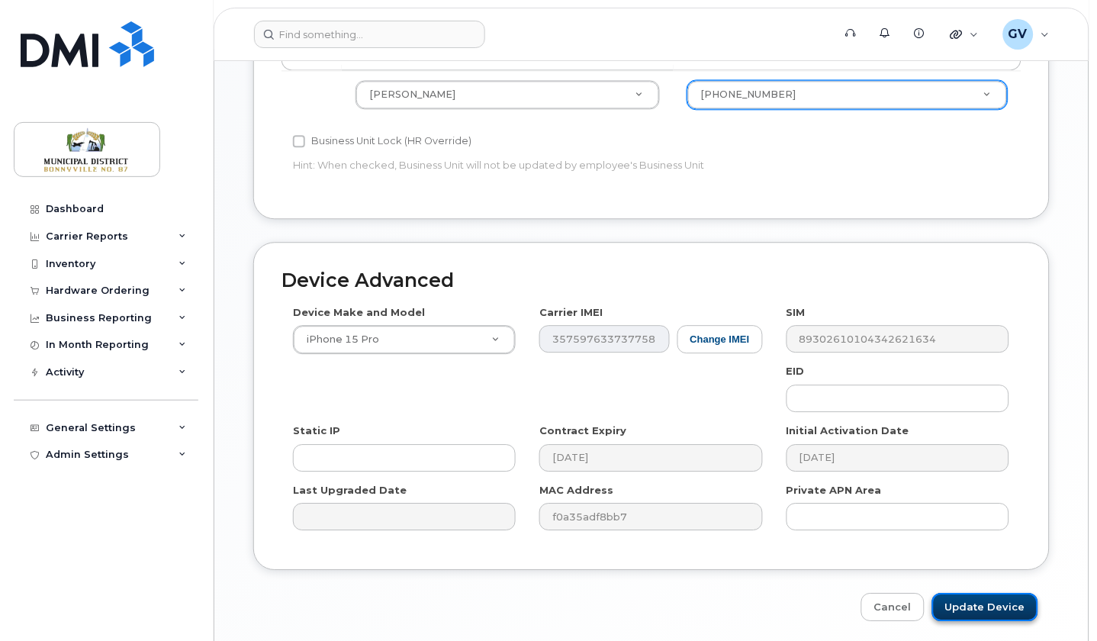
click at [995, 599] on input "Update Device" at bounding box center [985, 607] width 106 height 28
type input "Saving..."
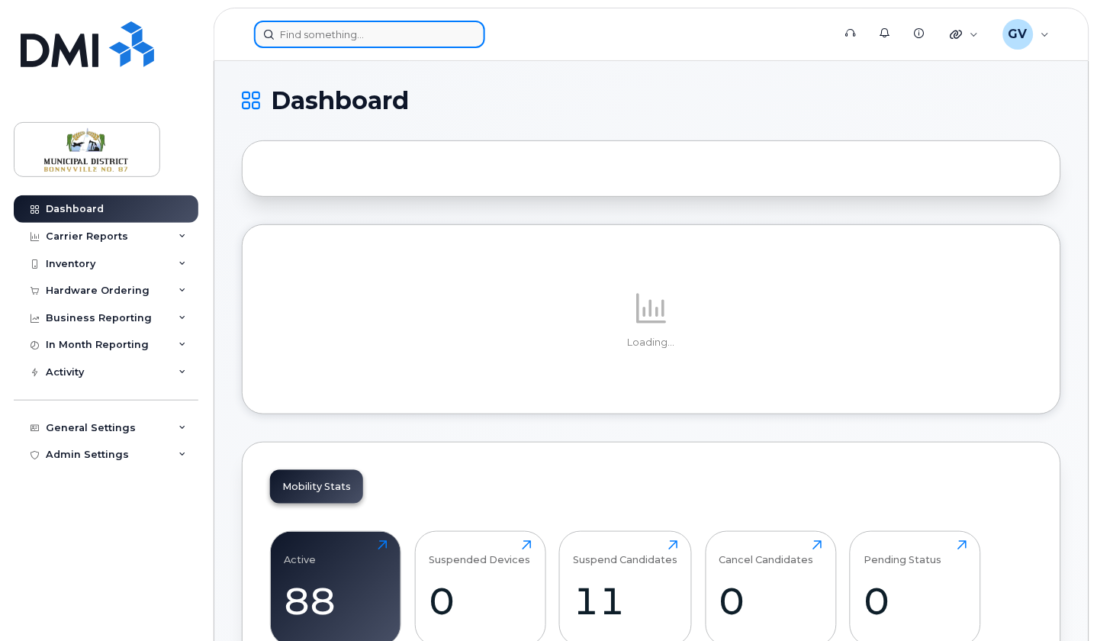
click at [372, 29] on input at bounding box center [369, 34] width 231 height 27
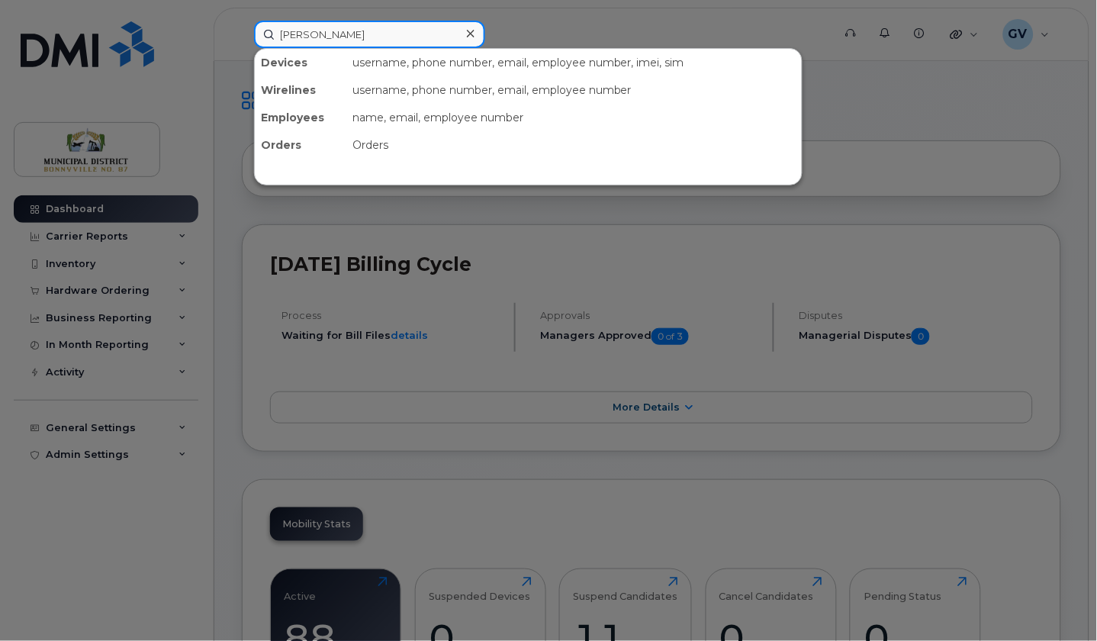
type input "[PERSON_NAME]"
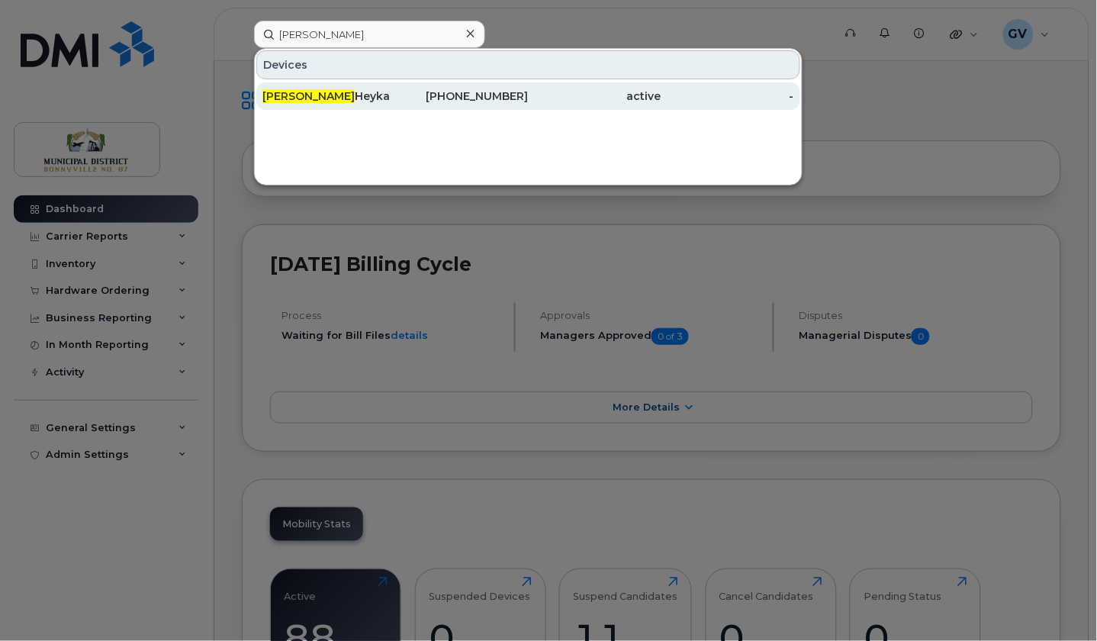
click at [305, 95] on div "Maria Heyka" at bounding box center [328, 95] width 133 height 15
